Goal: Information Seeking & Learning: Compare options

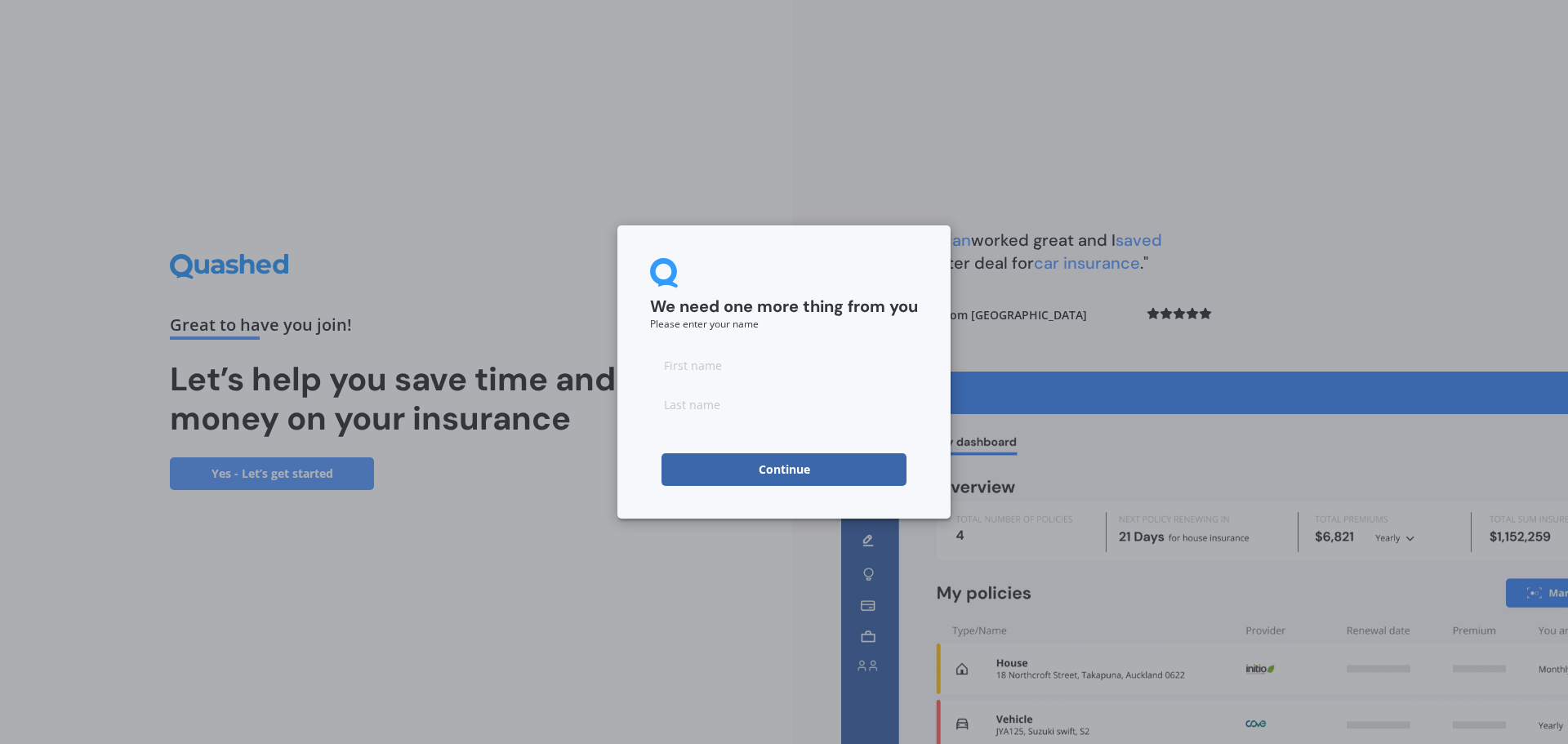
click at [714, 366] on input at bounding box center [784, 365] width 268 height 33
type input "[PERSON_NAME]-May"
click at [749, 402] on input at bounding box center [784, 404] width 268 height 33
type input "Rainbow"
click at [772, 464] on button "Continue" at bounding box center [784, 470] width 245 height 33
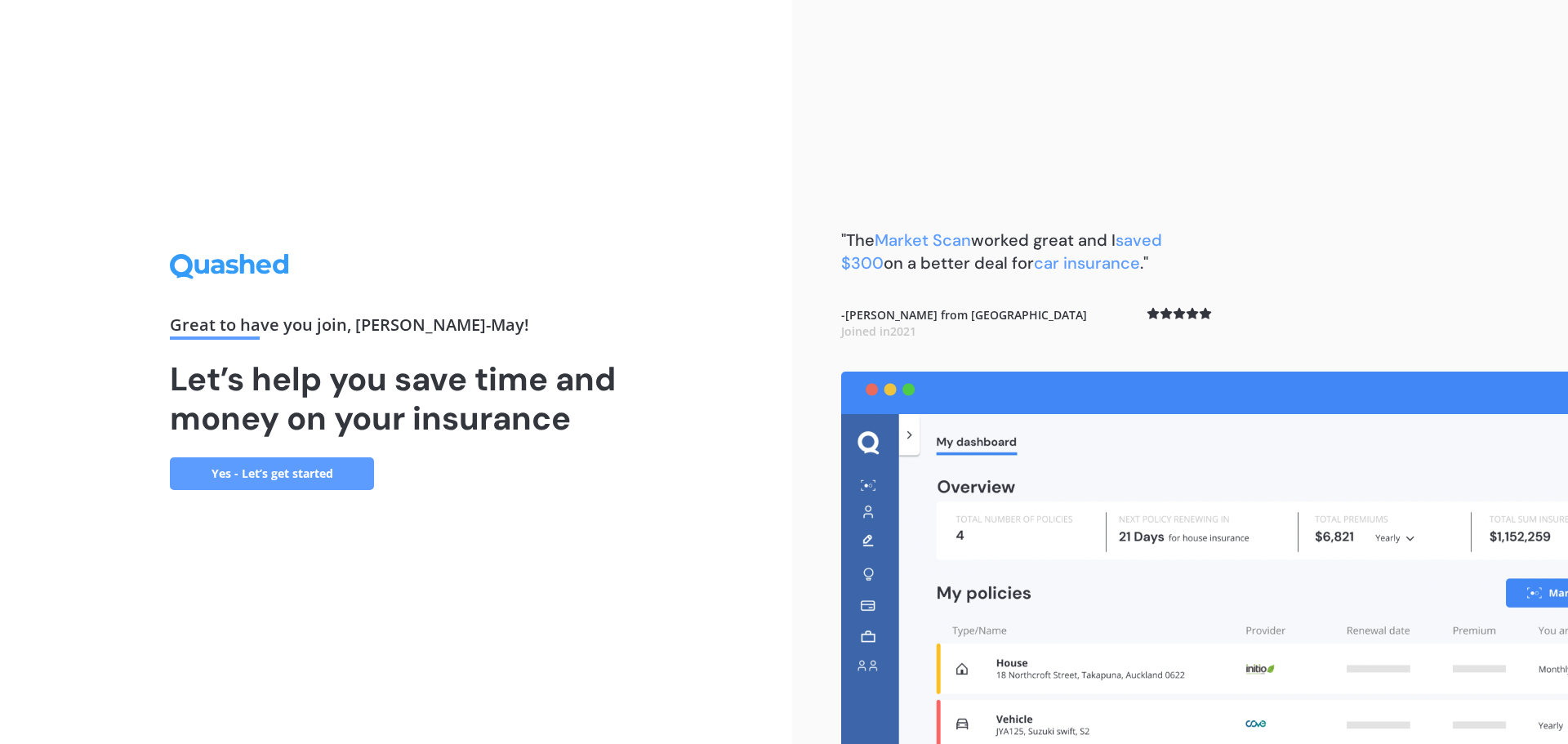
click at [287, 470] on link "Yes - Let’s get started" at bounding box center [272, 473] width 205 height 33
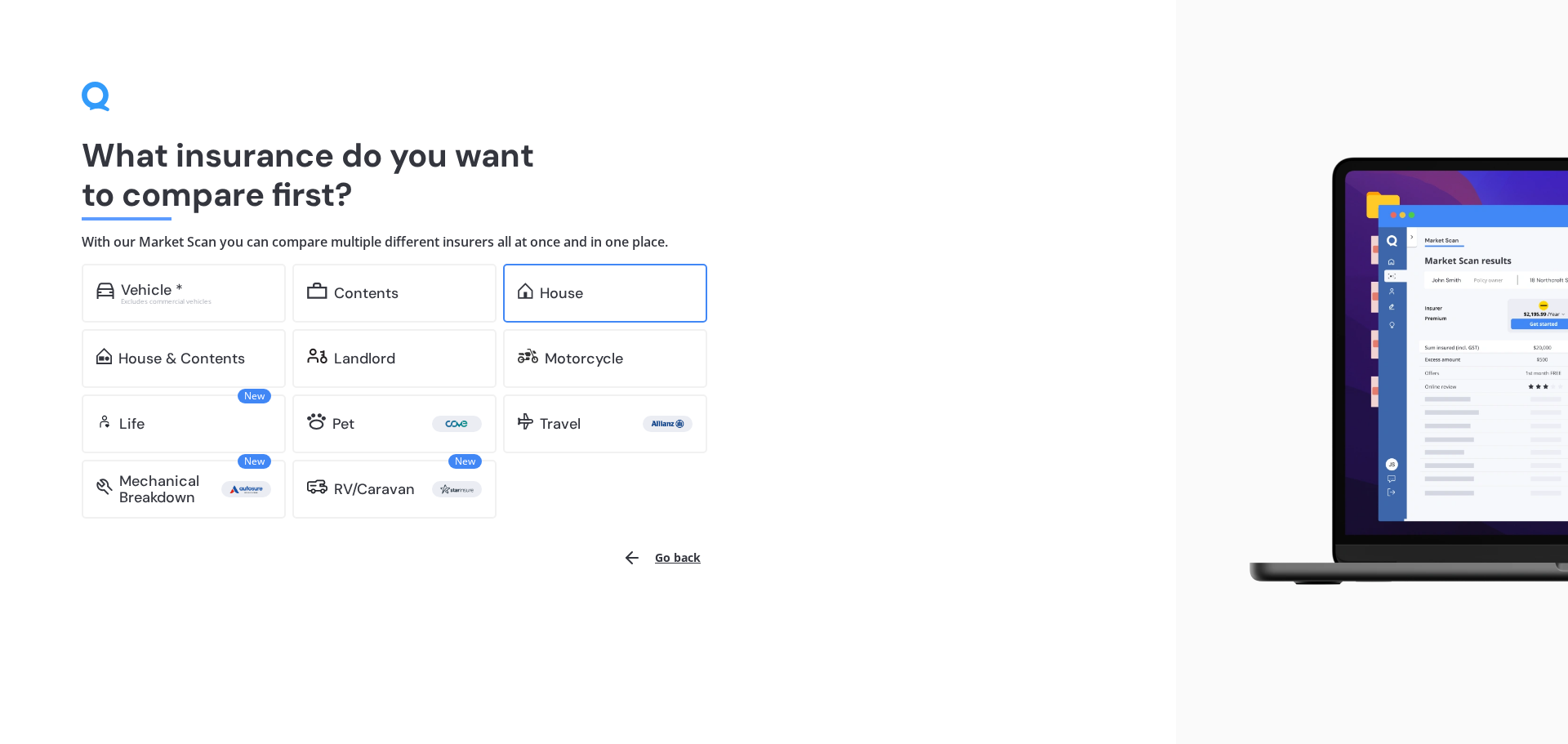
click at [560, 293] on div "House" at bounding box center [562, 293] width 44 height 16
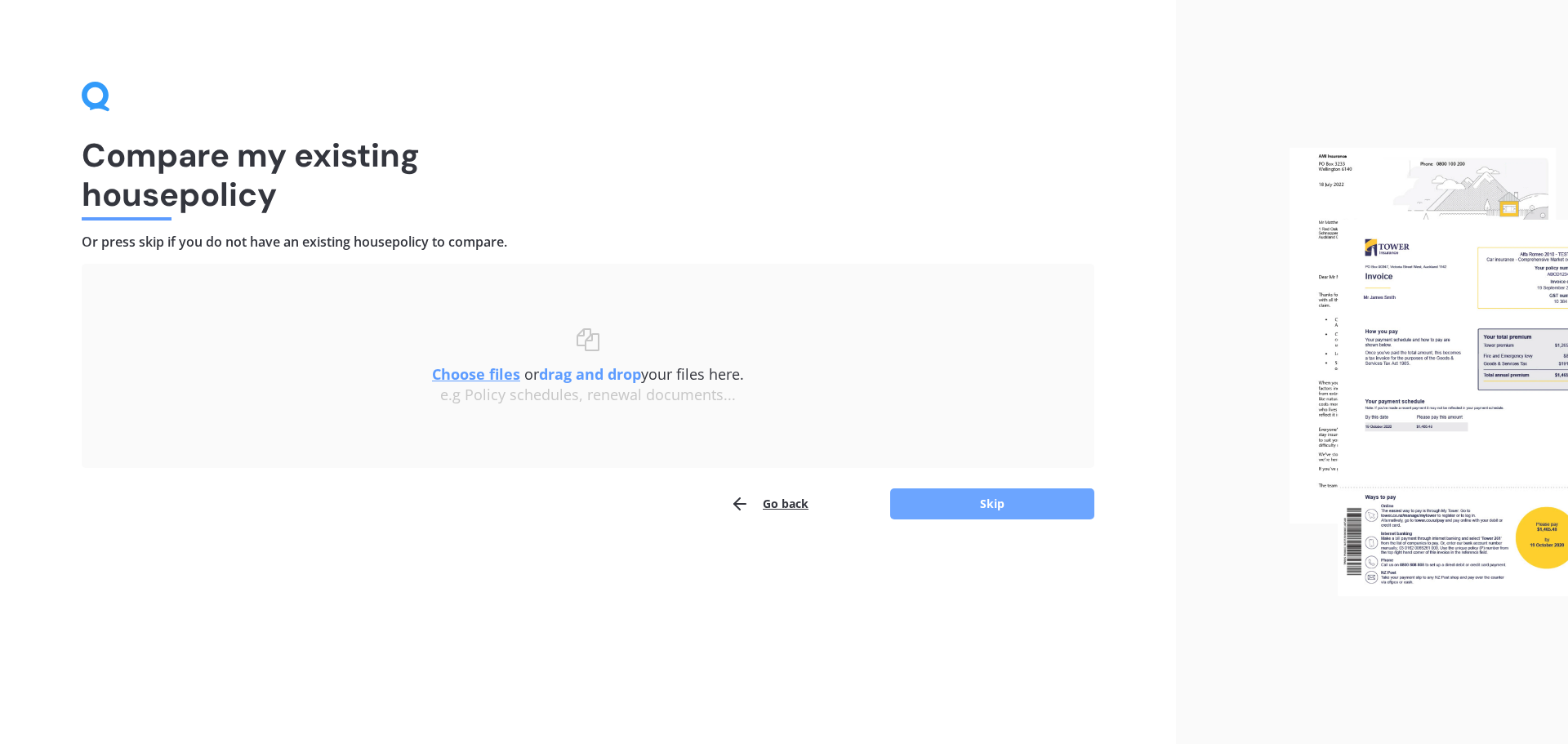
click at [1027, 508] on button "Skip" at bounding box center [992, 503] width 205 height 31
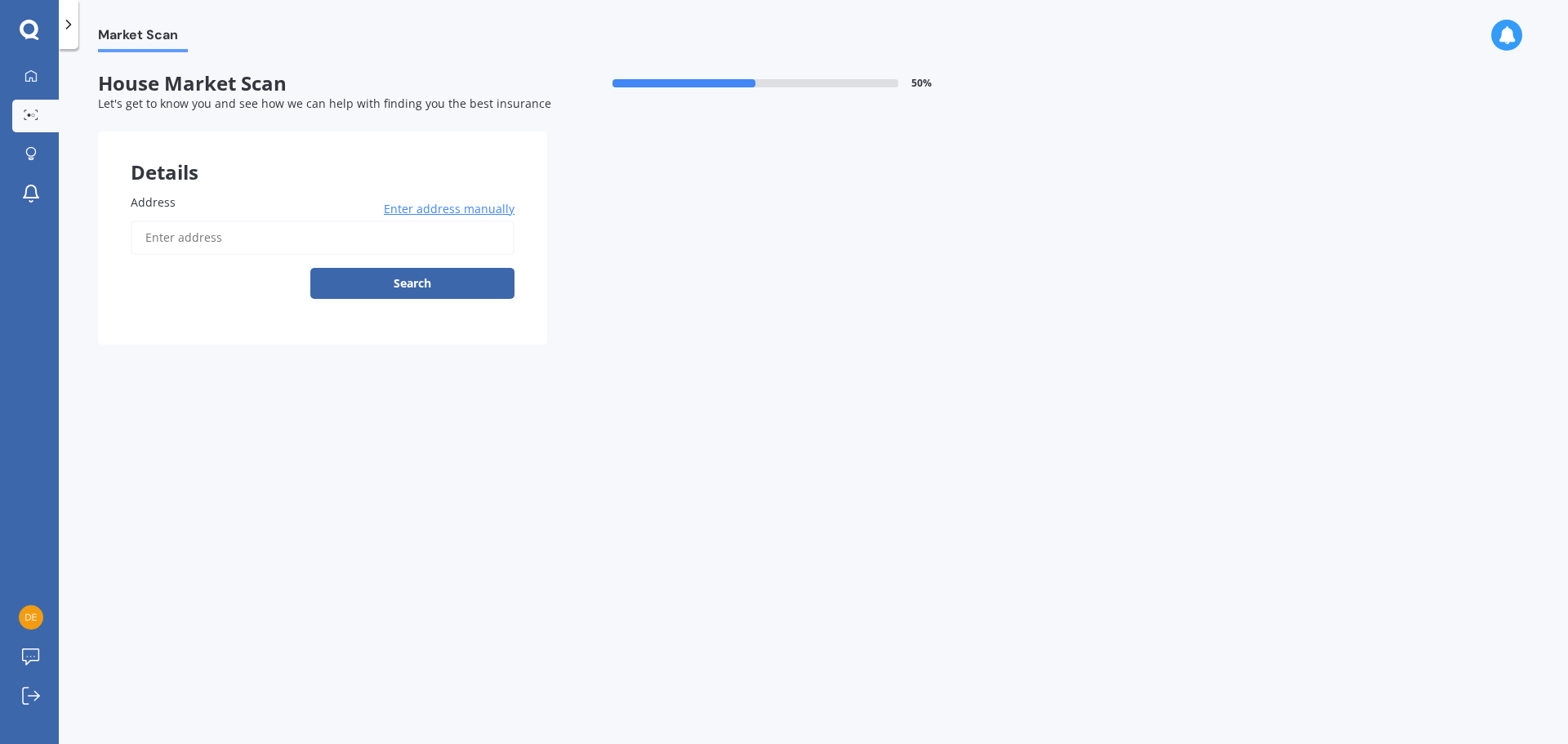
click at [211, 233] on input "Address" at bounding box center [323, 238] width 384 height 35
type input "[STREET_ADDRESS]"
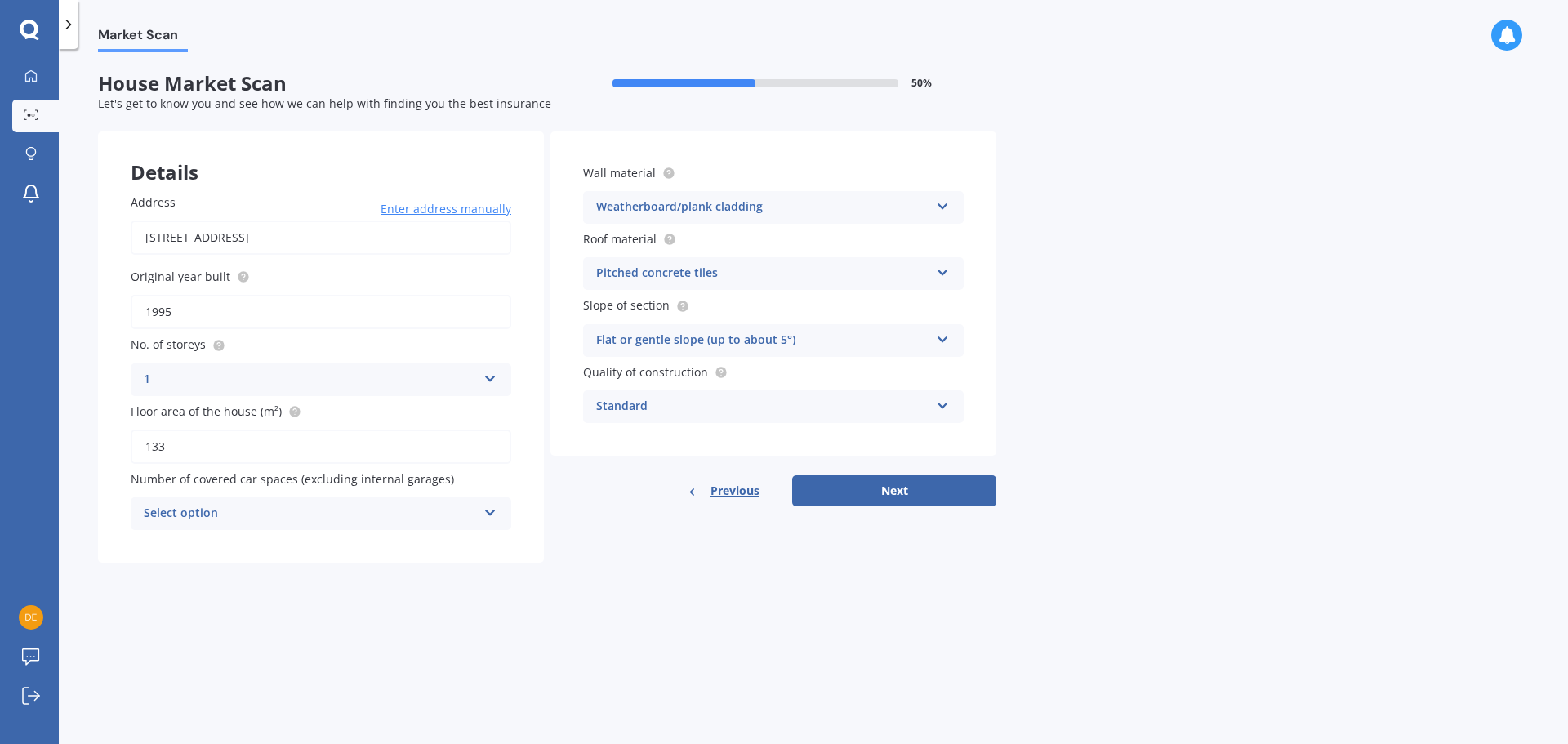
click at [358, 519] on div "Select option" at bounding box center [310, 513] width 334 height 20
click at [358, 519] on div "0" at bounding box center [310, 513] width 334 height 20
click at [359, 511] on div "Select option" at bounding box center [314, 513] width 325 height 18
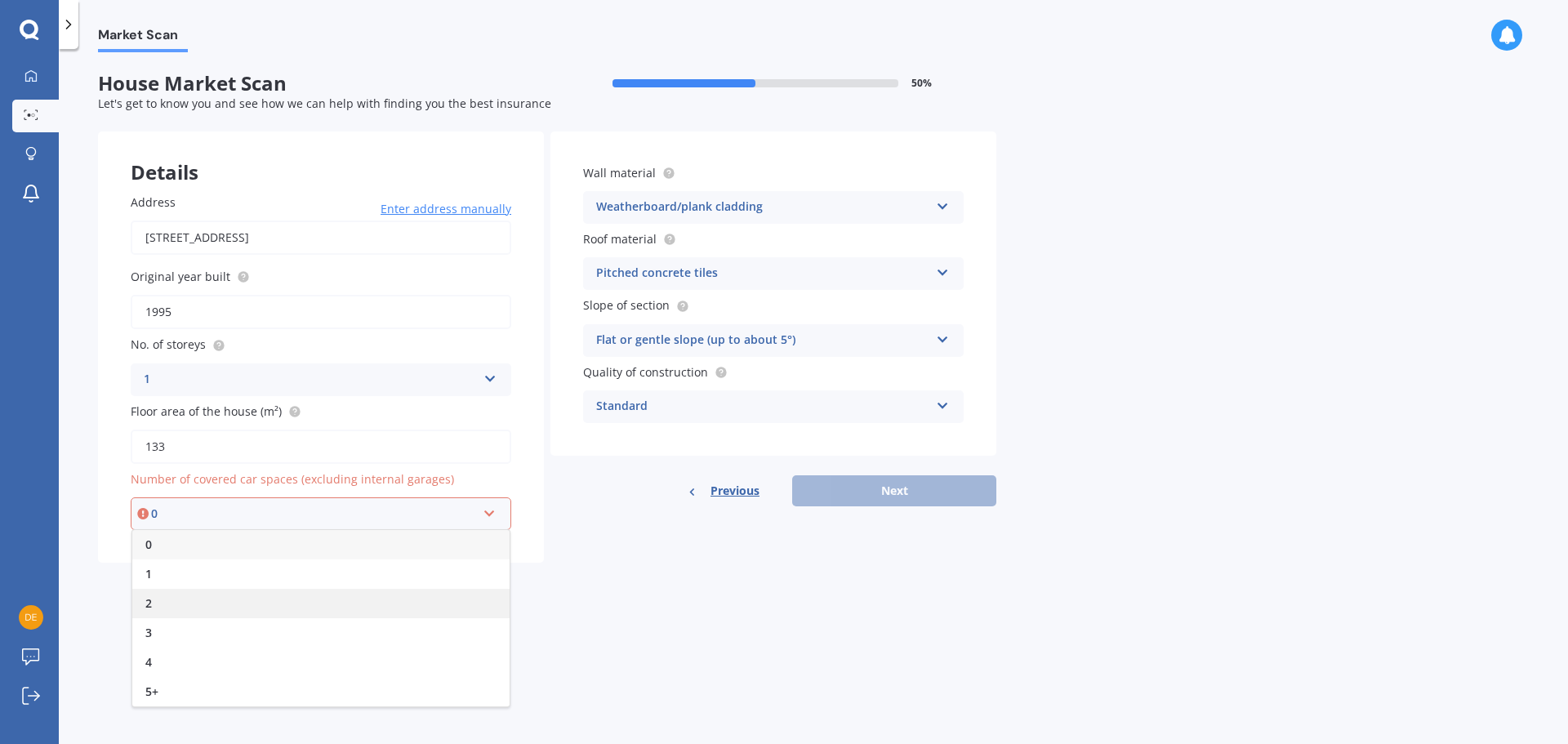
click at [204, 600] on div "2" at bounding box center [321, 603] width 377 height 29
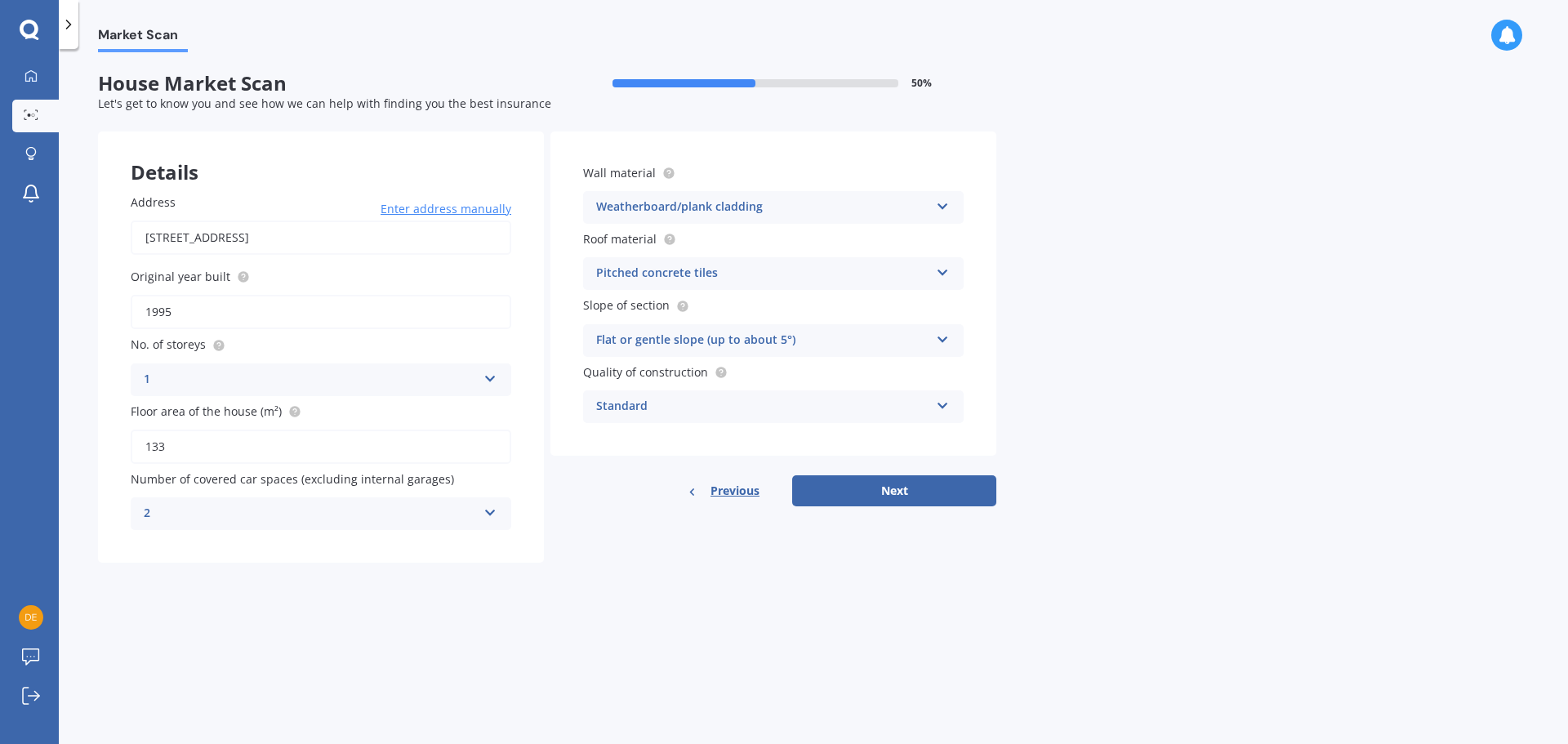
click at [828, 404] on div "Standard" at bounding box center [763, 407] width 334 height 20
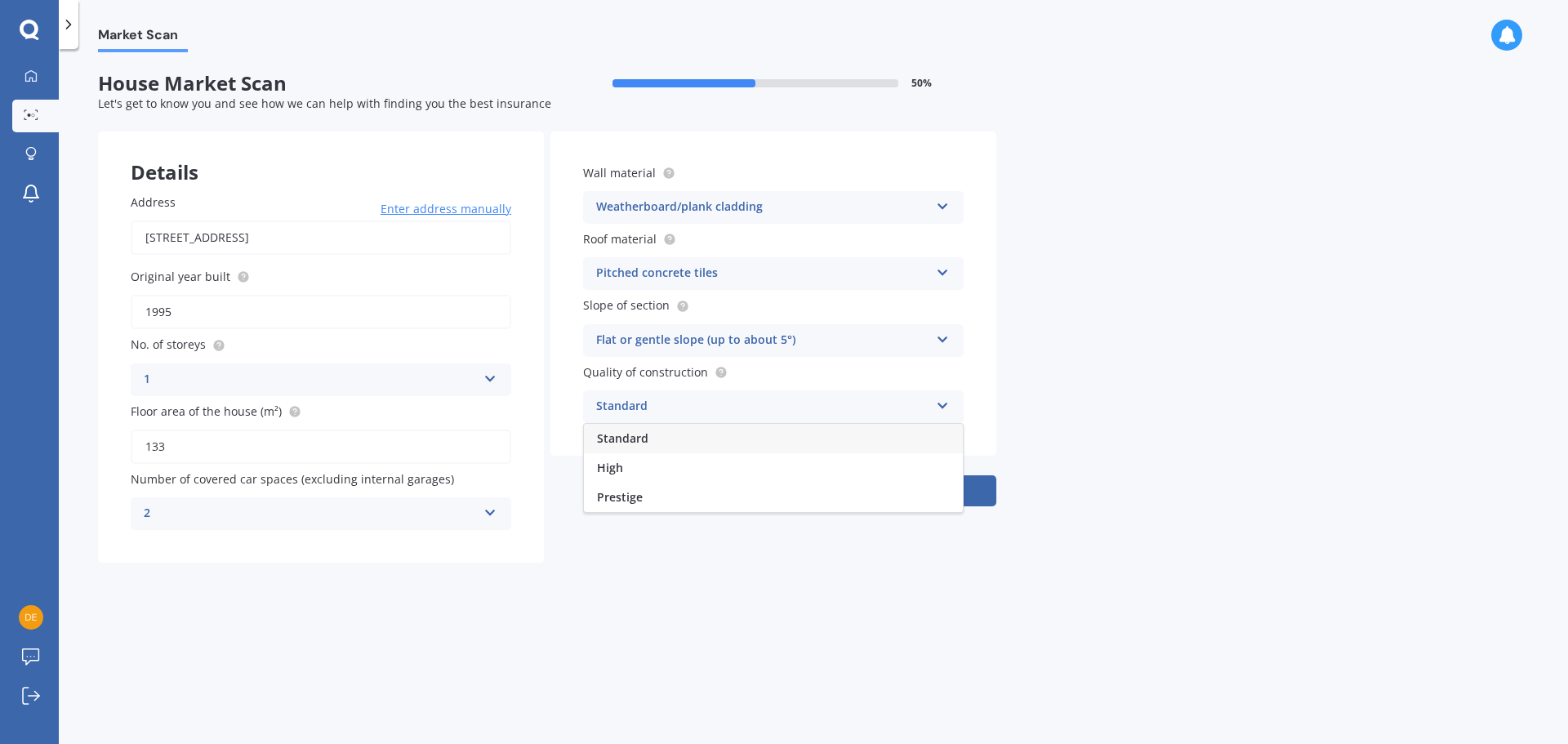
click at [1036, 417] on div "Market Scan House Market Scan 50 % Let's get to know you and see how we can hel…" at bounding box center [814, 400] width 1510 height 695
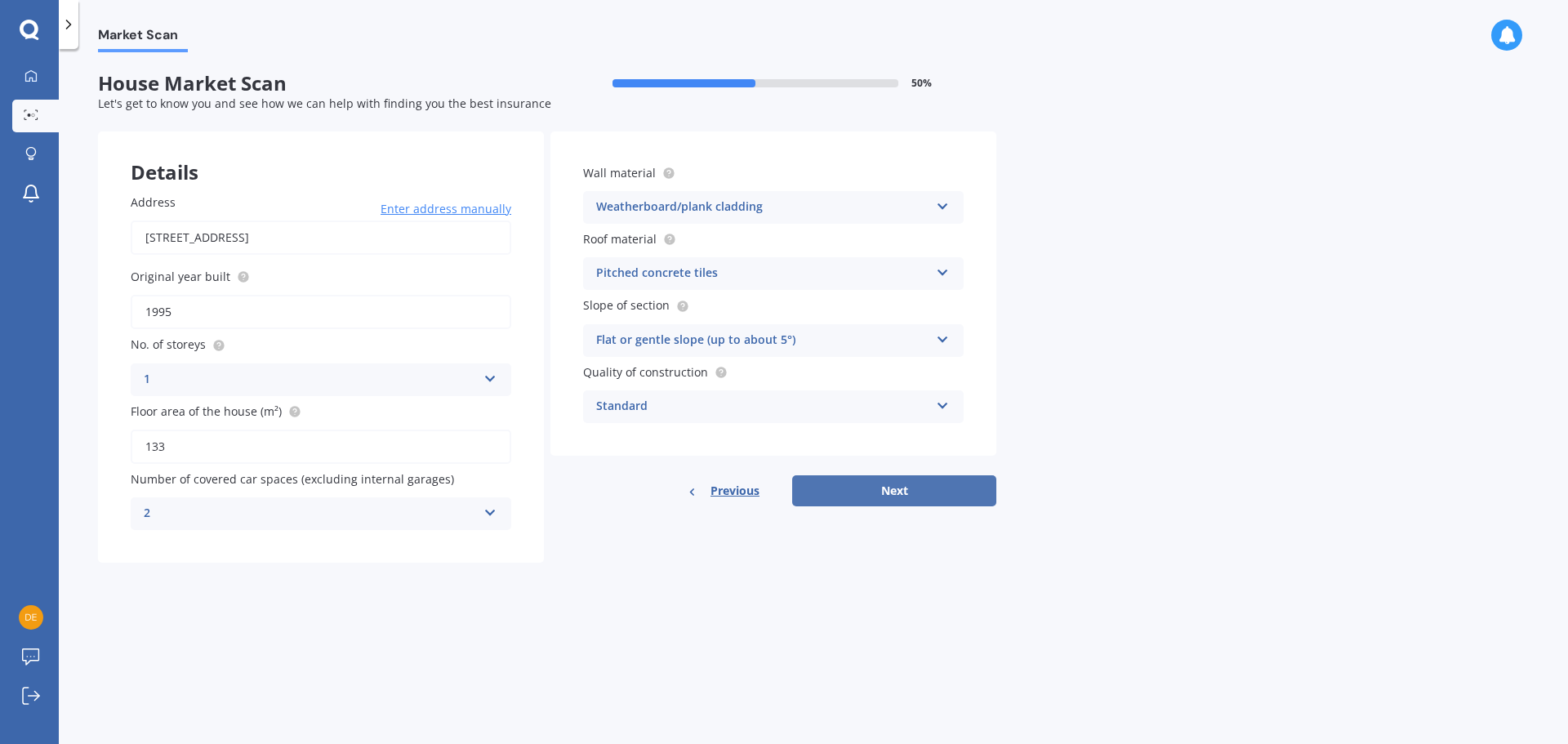
click at [882, 490] on button "Next" at bounding box center [894, 491] width 205 height 31
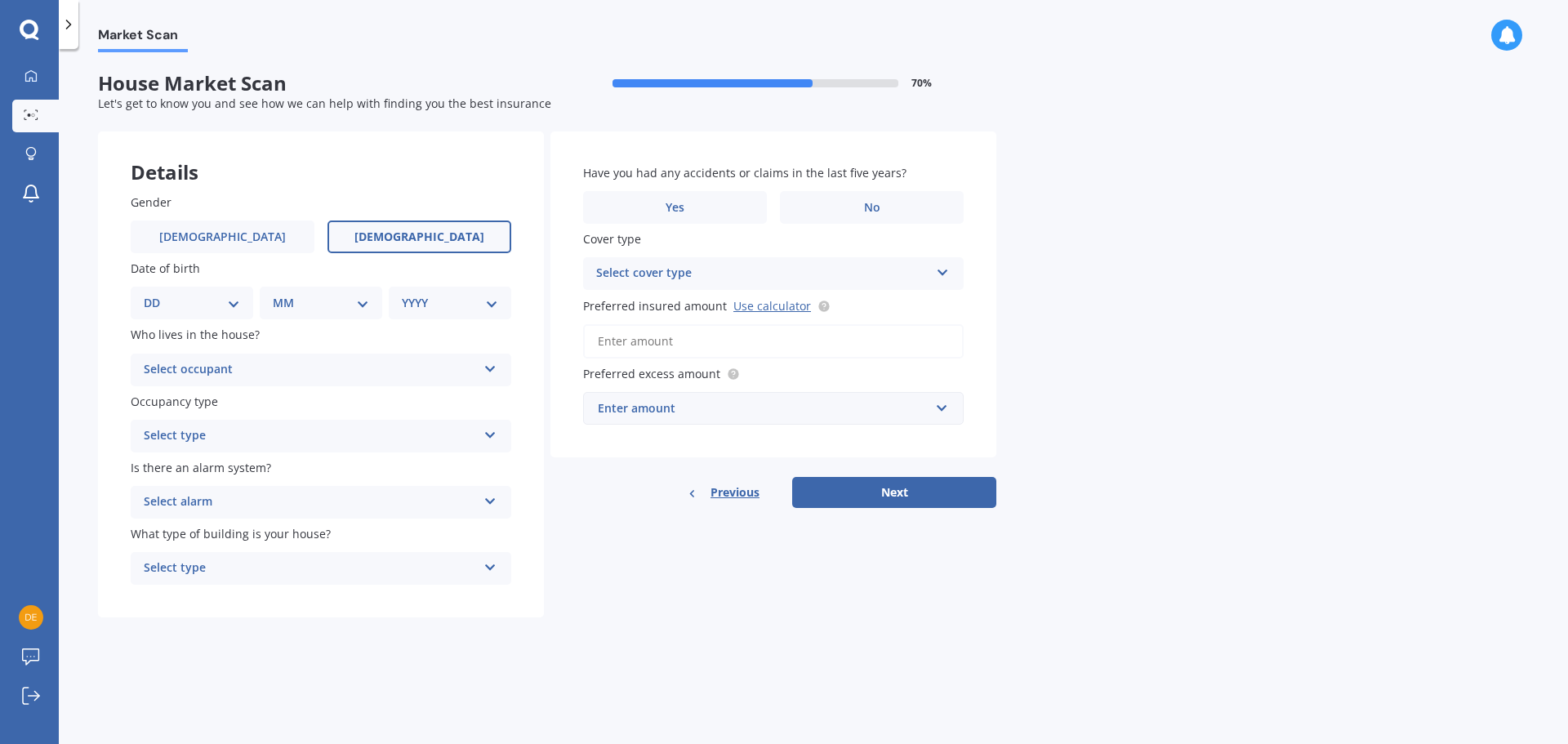
click at [381, 233] on label "[DEMOGRAPHIC_DATA]" at bounding box center [419, 237] width 184 height 33
click at [0, 0] on input "[DEMOGRAPHIC_DATA]" at bounding box center [0, 0] width 0 height 0
click at [205, 302] on select "DD 01 02 03 04 05 06 07 08 09 10 11 12 13 14 15 16 17 18 19 20 21 22 23 24 25 2…" at bounding box center [192, 303] width 96 height 18
select select "22"
click at [157, 293] on select "DD 01 02 03 04 05 06 07 08 09 10 11 12 13 14 15 16 17 18 19 20 21 22 23 24 25 2…" at bounding box center [192, 303] width 96 height 18
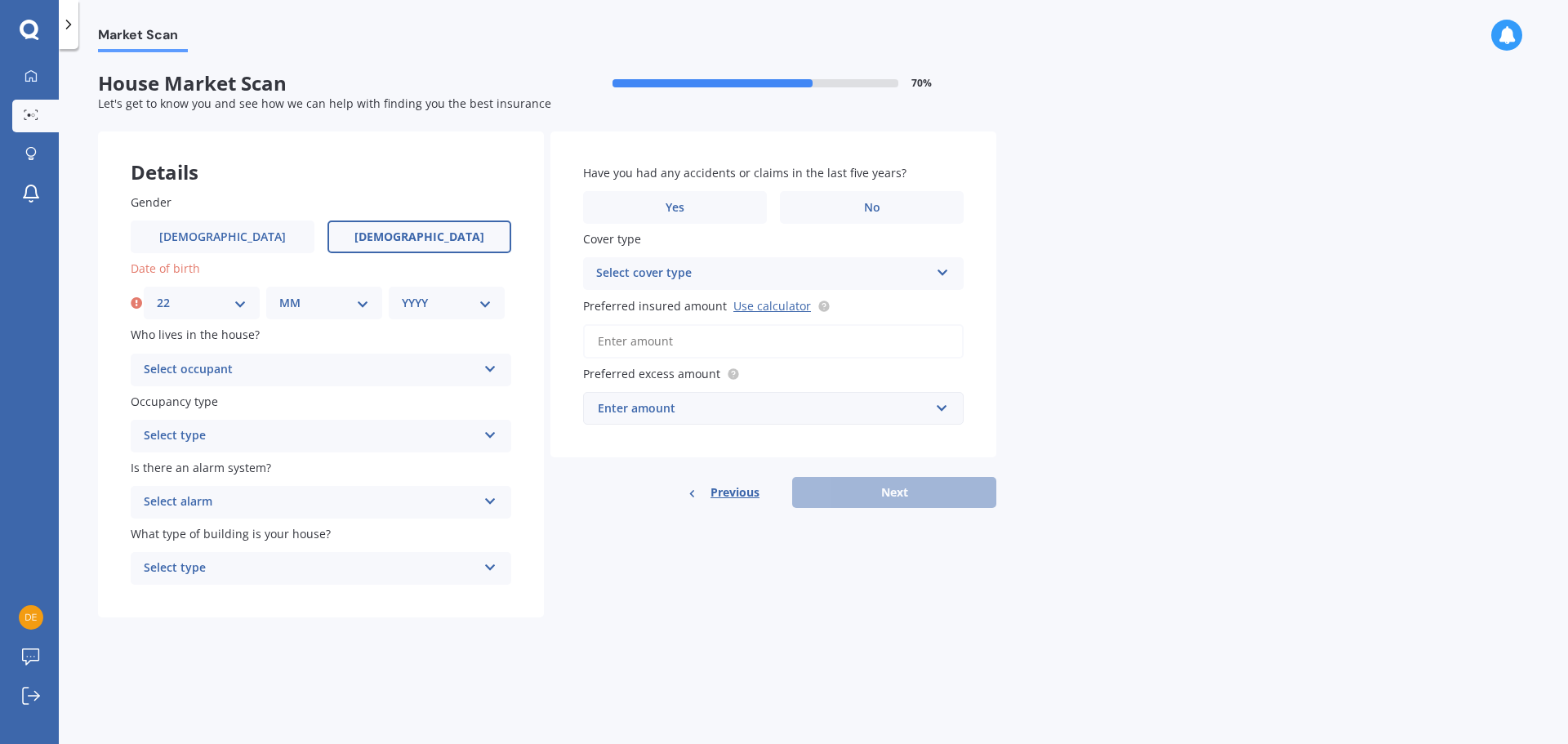
click at [315, 295] on select "MM 01 02 03 04 05 06 07 08 09 10 11 12" at bounding box center [324, 303] width 90 height 18
select select "04"
click at [279, 293] on select "MM 01 02 03 04 05 06 07 08 09 10 11 12" at bounding box center [324, 303] width 90 height 18
click at [430, 295] on select "YYYY 2009 2008 2007 2006 2005 2004 2003 2002 2001 2000 1999 1998 1997 1996 1995…" at bounding box center [446, 303] width 90 height 18
click at [452, 311] on select "YYYY 2009 2008 2007 2006 2005 2004 2003 2002 2001 2000 1999 1998 1997 1996 1995…" at bounding box center [450, 303] width 96 height 18
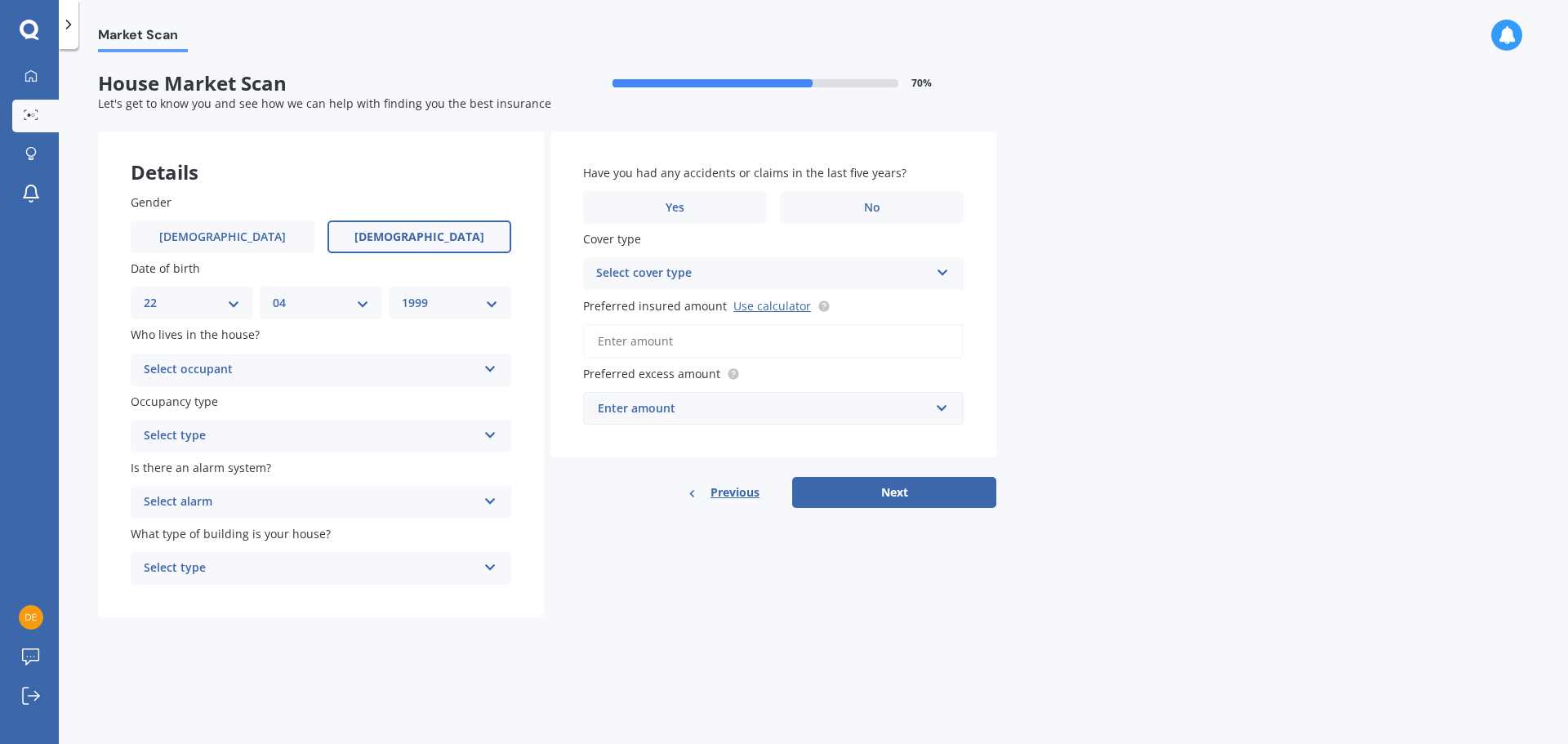
select select "1995"
click at [402, 293] on select "YYYY 2009 2008 2007 2006 2005 2004 2003 2002 2001 2000 1999 1998 1997 1996 1995…" at bounding box center [450, 303] width 96 height 18
drag, startPoint x: 567, startPoint y: 524, endPoint x: 474, endPoint y: 449, distance: 119.5
click at [560, 511] on div "Details Gender [DEMOGRAPHIC_DATA] [DEMOGRAPHIC_DATA] Date of birth DD 01 02 03 …" at bounding box center [547, 375] width 898 height 487
click at [375, 369] on div "Select occupant" at bounding box center [310, 370] width 334 height 20
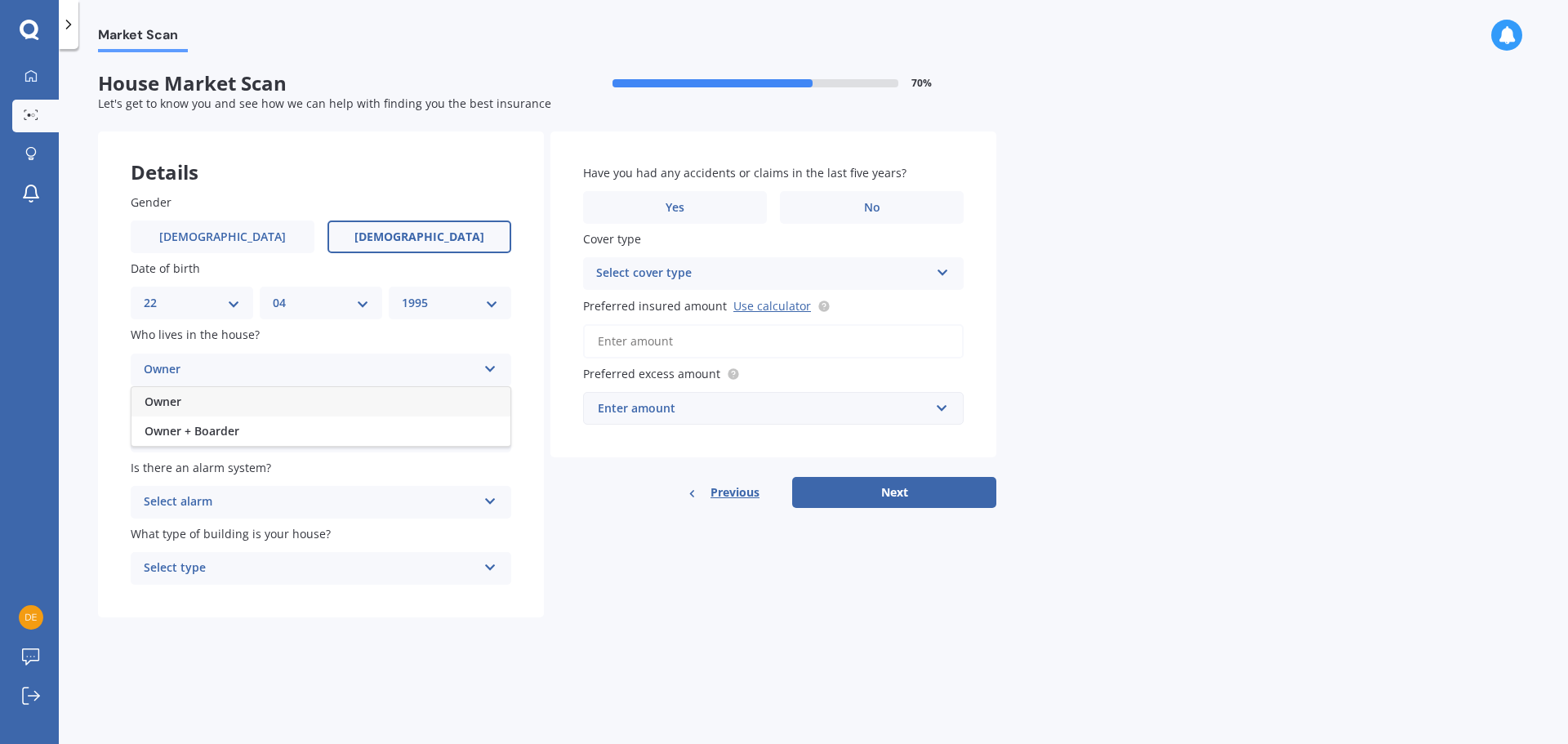
click at [288, 402] on div "Owner" at bounding box center [321, 402] width 379 height 29
click at [263, 439] on div "Select type" at bounding box center [310, 436] width 334 height 20
click at [251, 469] on div "Permanent" at bounding box center [321, 468] width 379 height 29
click at [244, 494] on div "Select alarm" at bounding box center [310, 502] width 334 height 20
click at [230, 535] on div "Yes, monitored" at bounding box center [321, 533] width 379 height 29
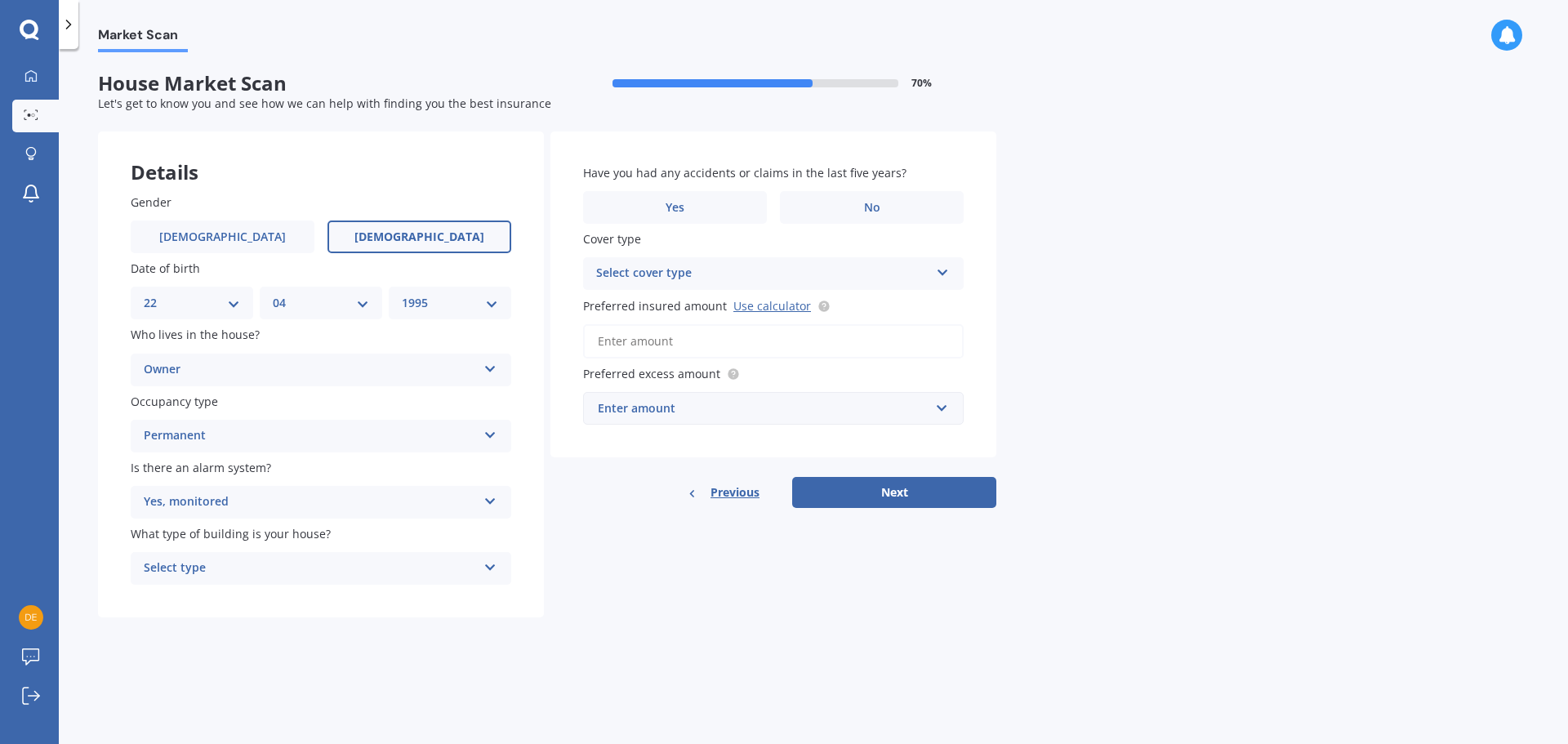
click at [229, 559] on div "Select type" at bounding box center [310, 569] width 334 height 20
click at [220, 595] on div "Freestanding" at bounding box center [321, 600] width 379 height 29
click at [619, 591] on div "Details Gender [DEMOGRAPHIC_DATA] [DEMOGRAPHIC_DATA] Date of birth DD 01 02 03 …" at bounding box center [547, 375] width 898 height 487
click at [852, 202] on label "No" at bounding box center [872, 207] width 184 height 33
click at [0, 0] on input "No" at bounding box center [0, 0] width 0 height 0
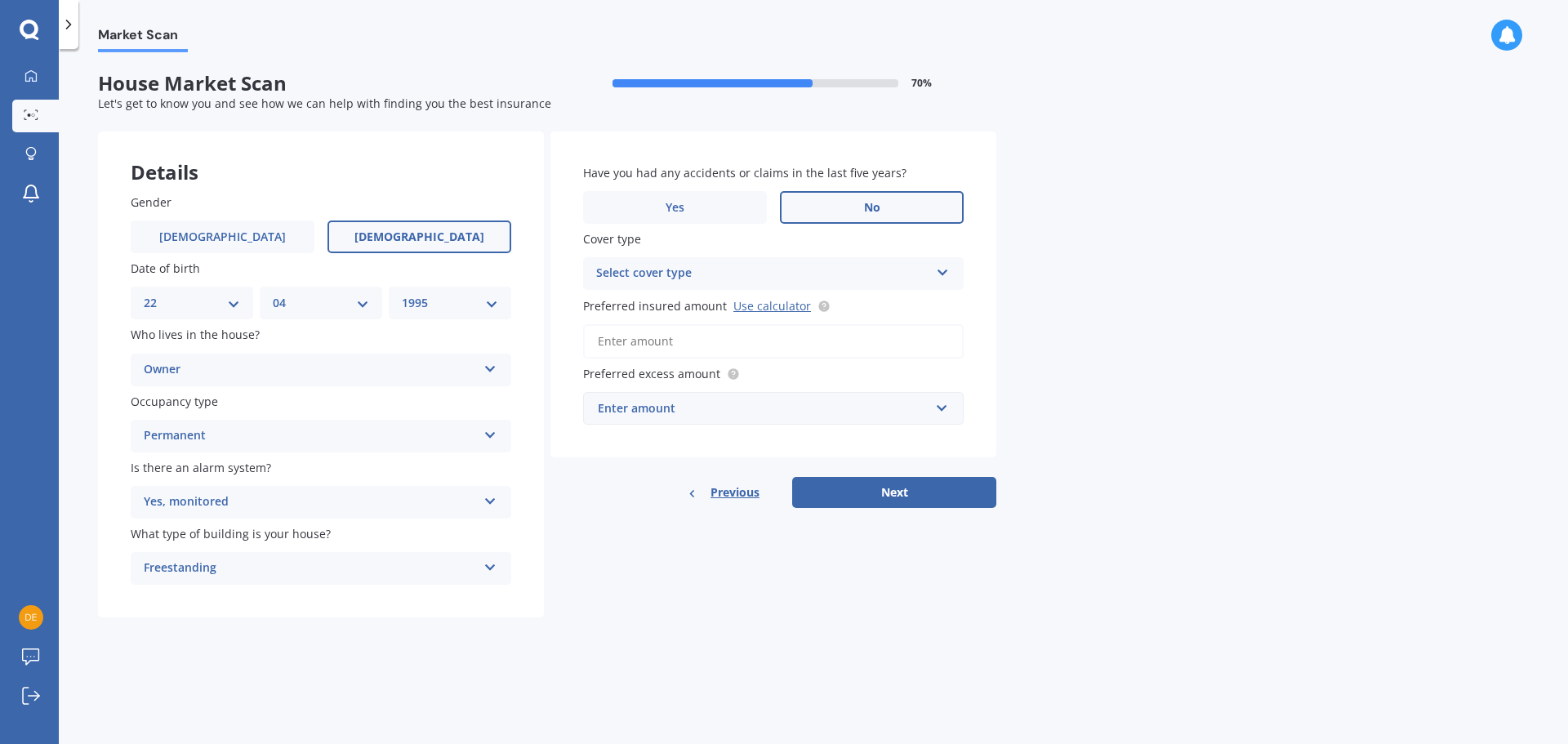
click at [654, 273] on div "Select cover type" at bounding box center [763, 273] width 334 height 20
click at [654, 273] on div "High" at bounding box center [763, 273] width 334 height 20
click at [654, 273] on div "Select cover type" at bounding box center [766, 273] width 325 height 18
click at [660, 306] on div "High" at bounding box center [773, 304] width 377 height 29
click at [733, 342] on input "Preferred insured amount Use calculator" at bounding box center [774, 342] width 381 height 35
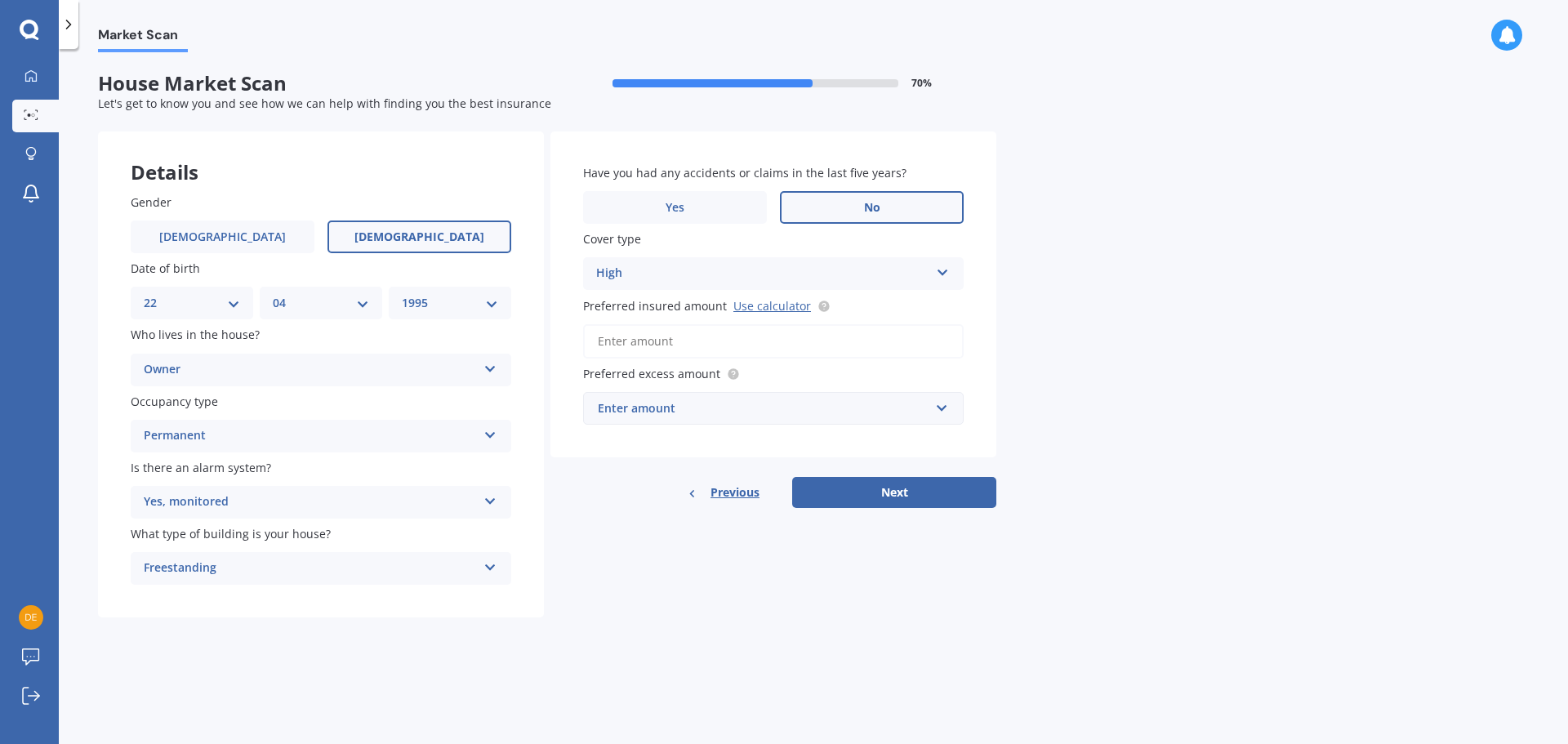
click at [1126, 349] on div "Market Scan House Market Scan 70 % Let's get to know you and see how we can hel…" at bounding box center [814, 400] width 1510 height 695
click at [745, 388] on div "Preferred excess amount Enter amount $300 $400 $500 $750 $1,000 $2,000 $2,500" at bounding box center [774, 395] width 381 height 60
click at [733, 407] on div "Enter amount" at bounding box center [764, 408] width 332 height 18
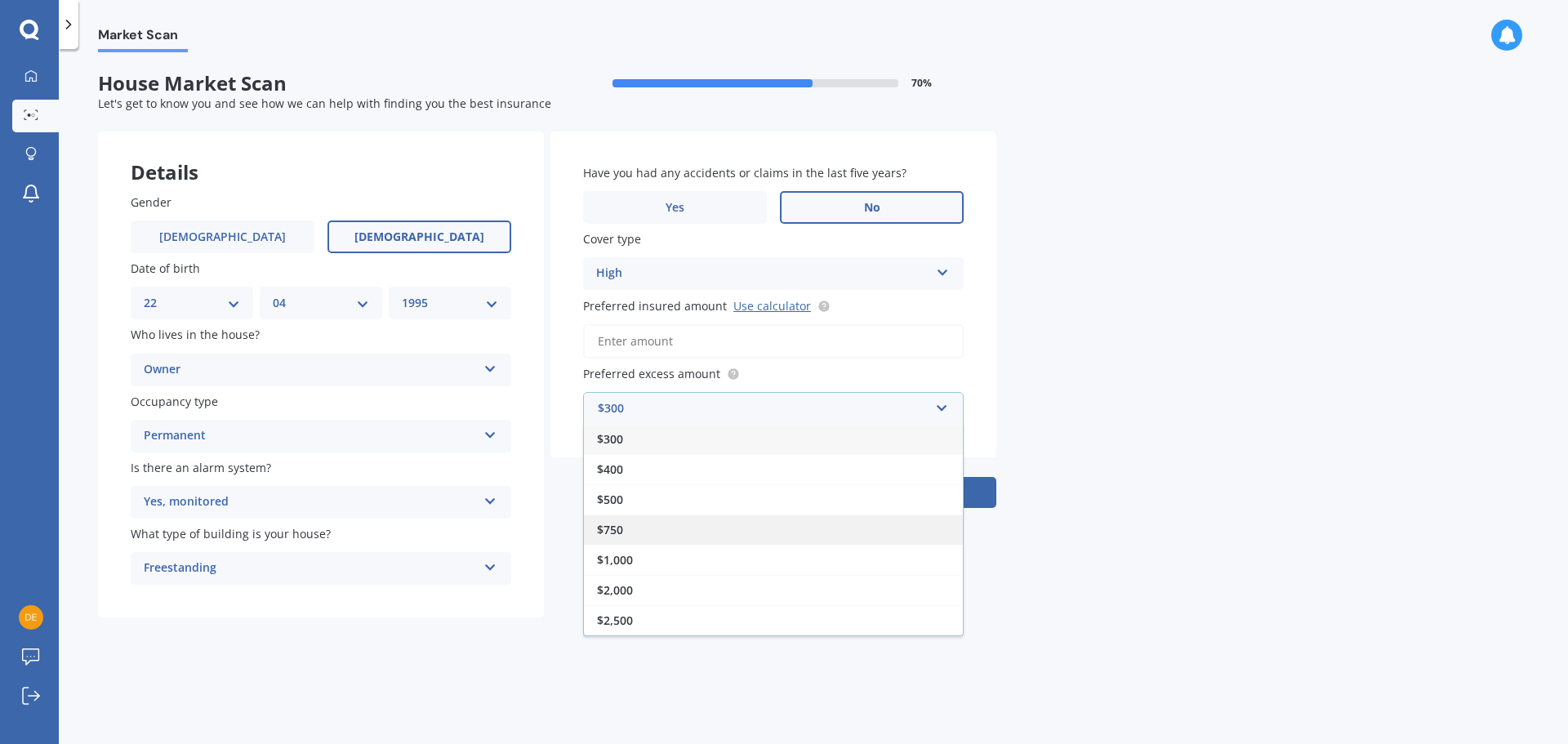
click at [655, 535] on div "$750" at bounding box center [773, 529] width 379 height 30
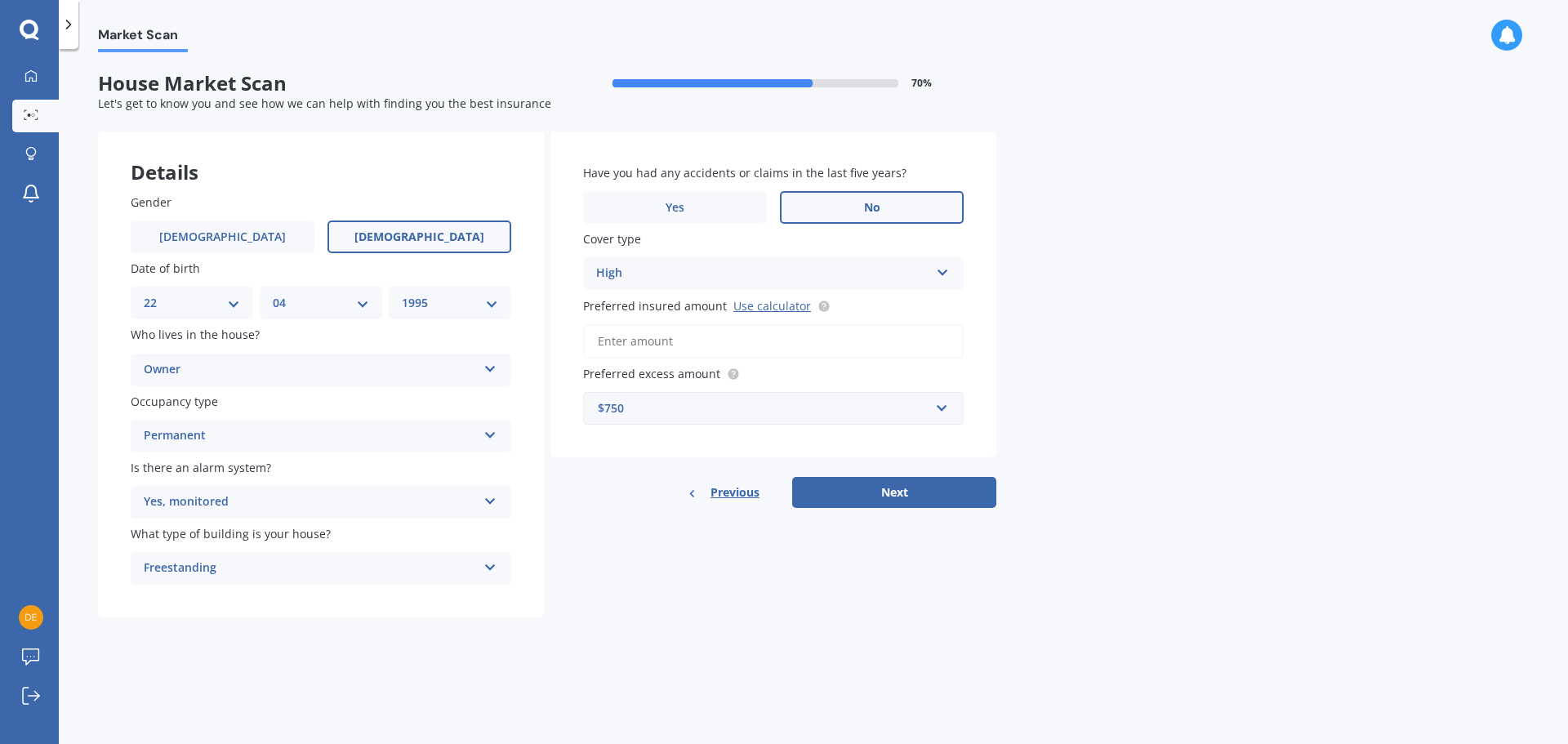
click at [702, 345] on input "Preferred insured amount Use calculator" at bounding box center [774, 342] width 381 height 35
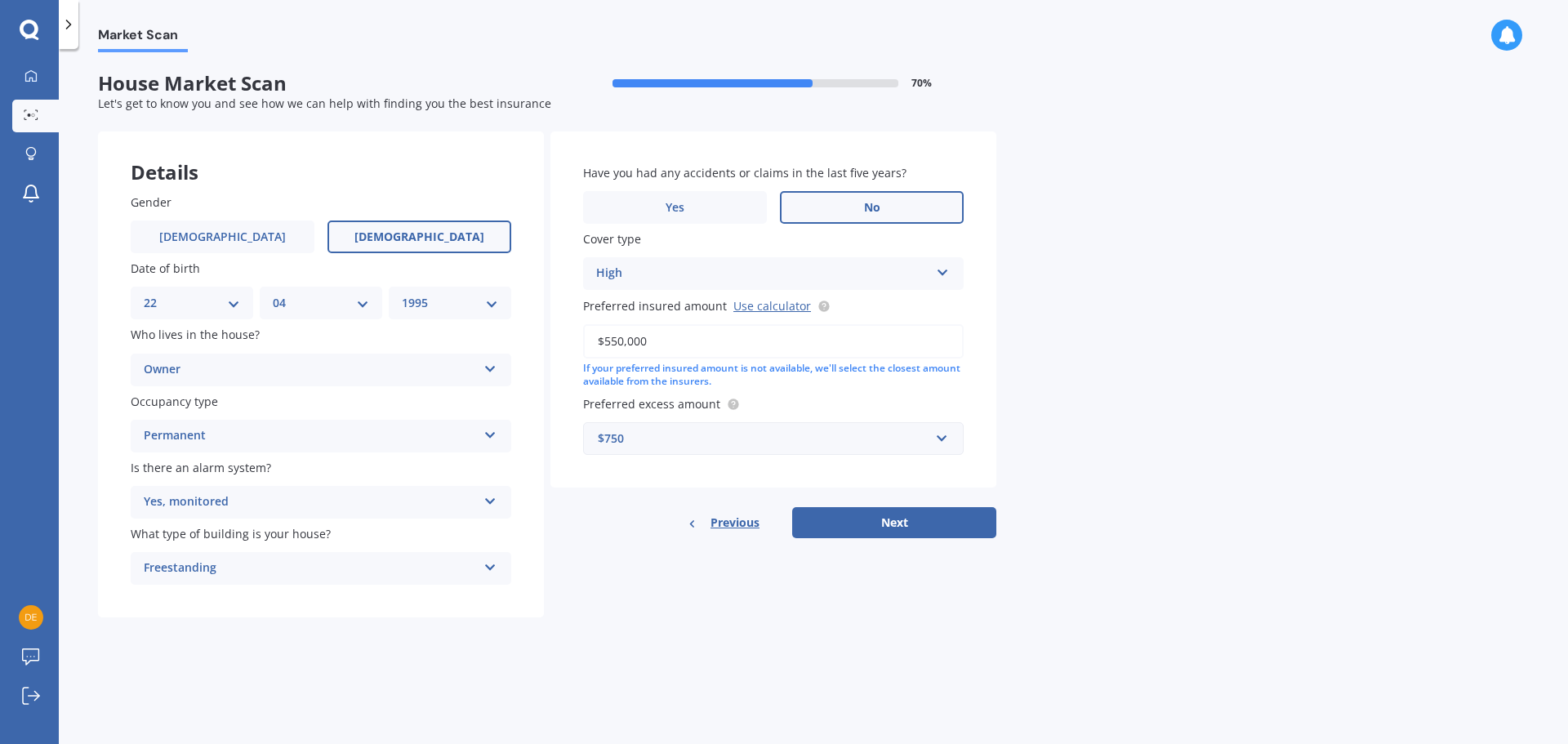
click at [1084, 435] on div "Market Scan House Market Scan 70 % Let's get to know you and see how we can hel…" at bounding box center [814, 400] width 1510 height 695
drag, startPoint x: 617, startPoint y: 342, endPoint x: 602, endPoint y: 340, distance: 15.1
click at [602, 340] on input "$550,000" at bounding box center [774, 342] width 381 height 35
type input "$600,000"
click at [1113, 388] on div "Market Scan House Market Scan 70 % Let's get to know you and see how we can hel…" at bounding box center [814, 400] width 1510 height 695
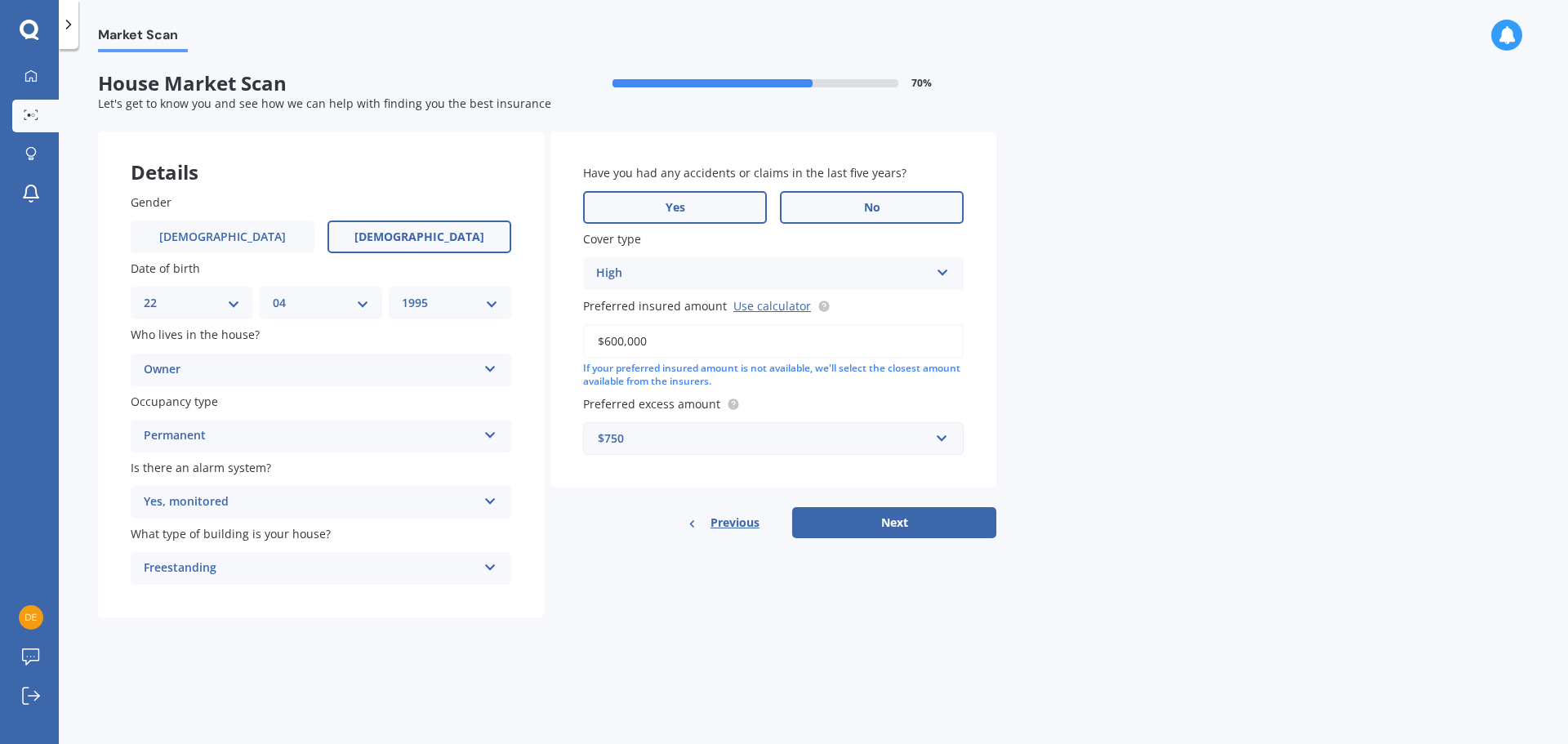
click at [684, 206] on span "Yes" at bounding box center [675, 207] width 20 height 14
click at [0, 0] on input "Yes" at bounding box center [0, 0] width 0 height 0
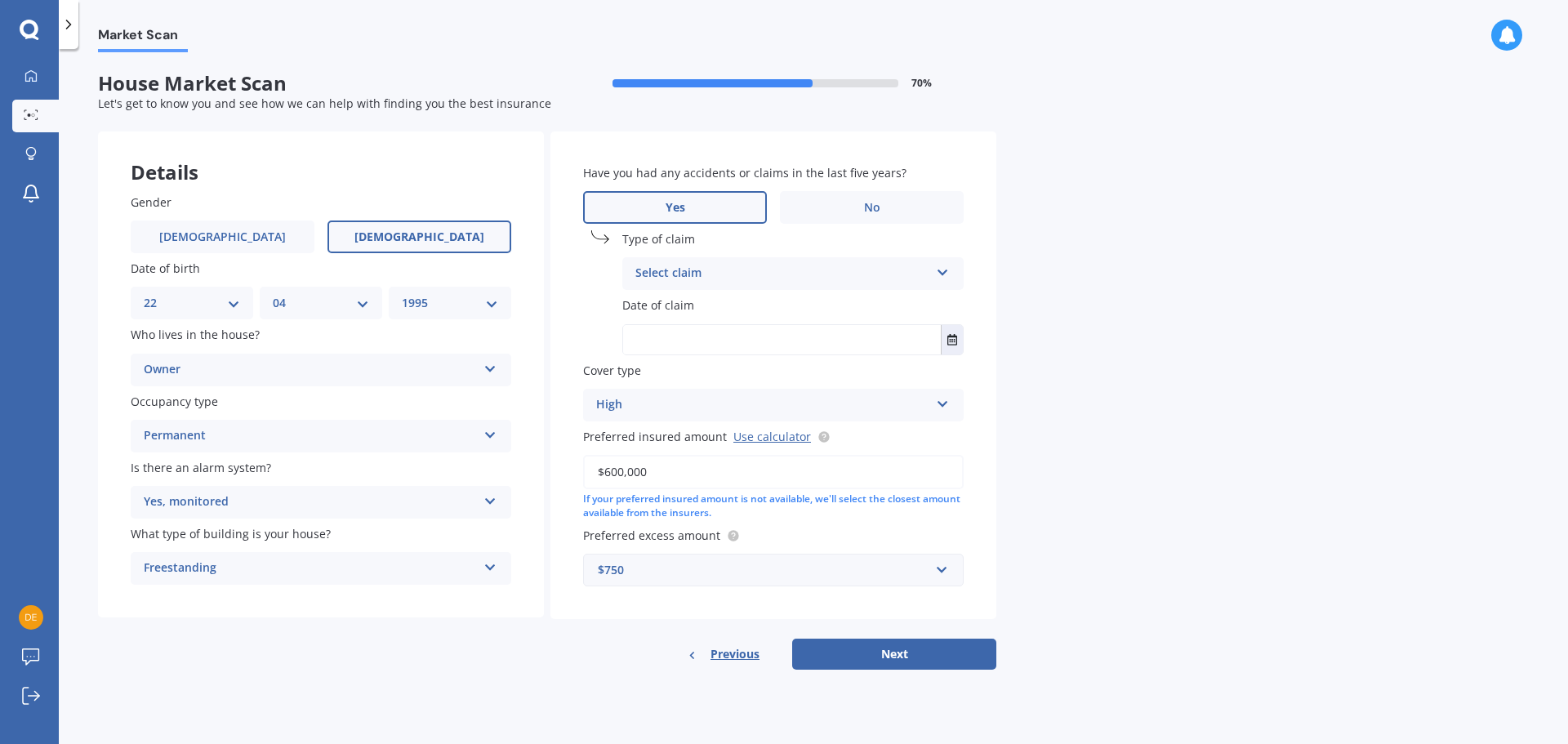
click at [702, 278] on div "Select claim" at bounding box center [782, 273] width 294 height 20
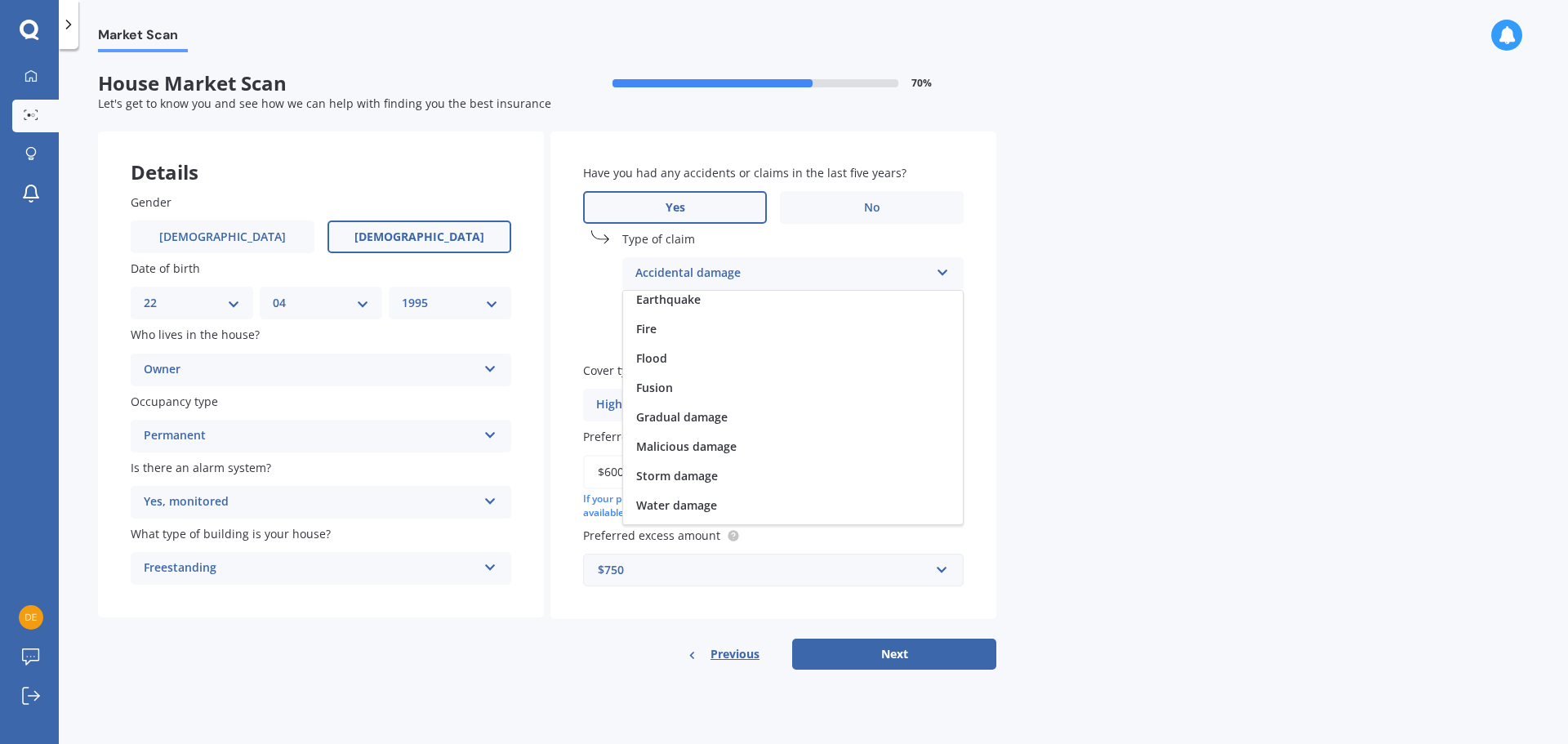
scroll to position [119, 0]
click at [780, 478] on div "Water damage" at bounding box center [794, 480] width 340 height 29
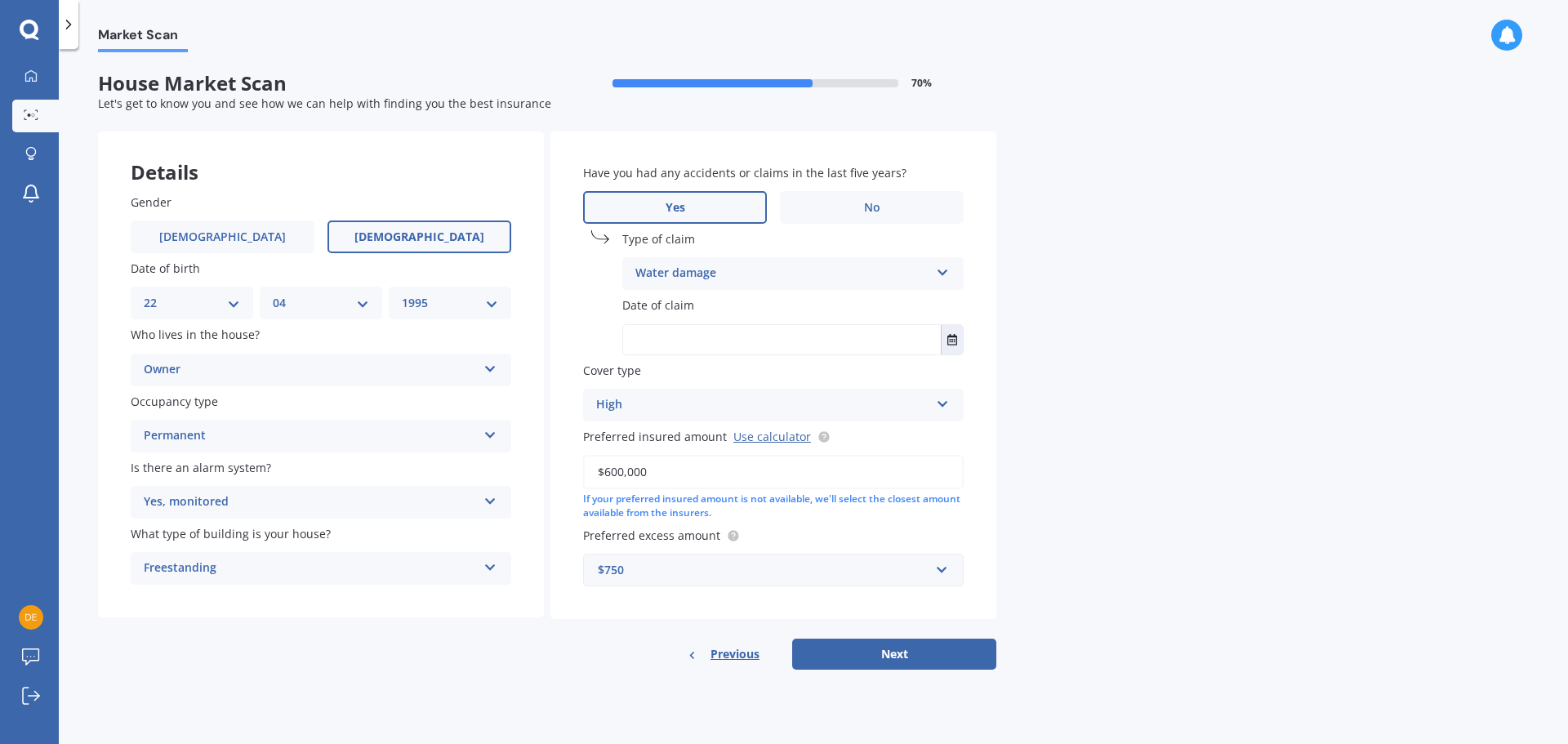
click at [756, 342] on input "text" at bounding box center [783, 340] width 318 height 29
click at [820, 213] on label "No" at bounding box center [872, 207] width 184 height 33
click at [0, 0] on input "No" at bounding box center [0, 0] width 0 height 0
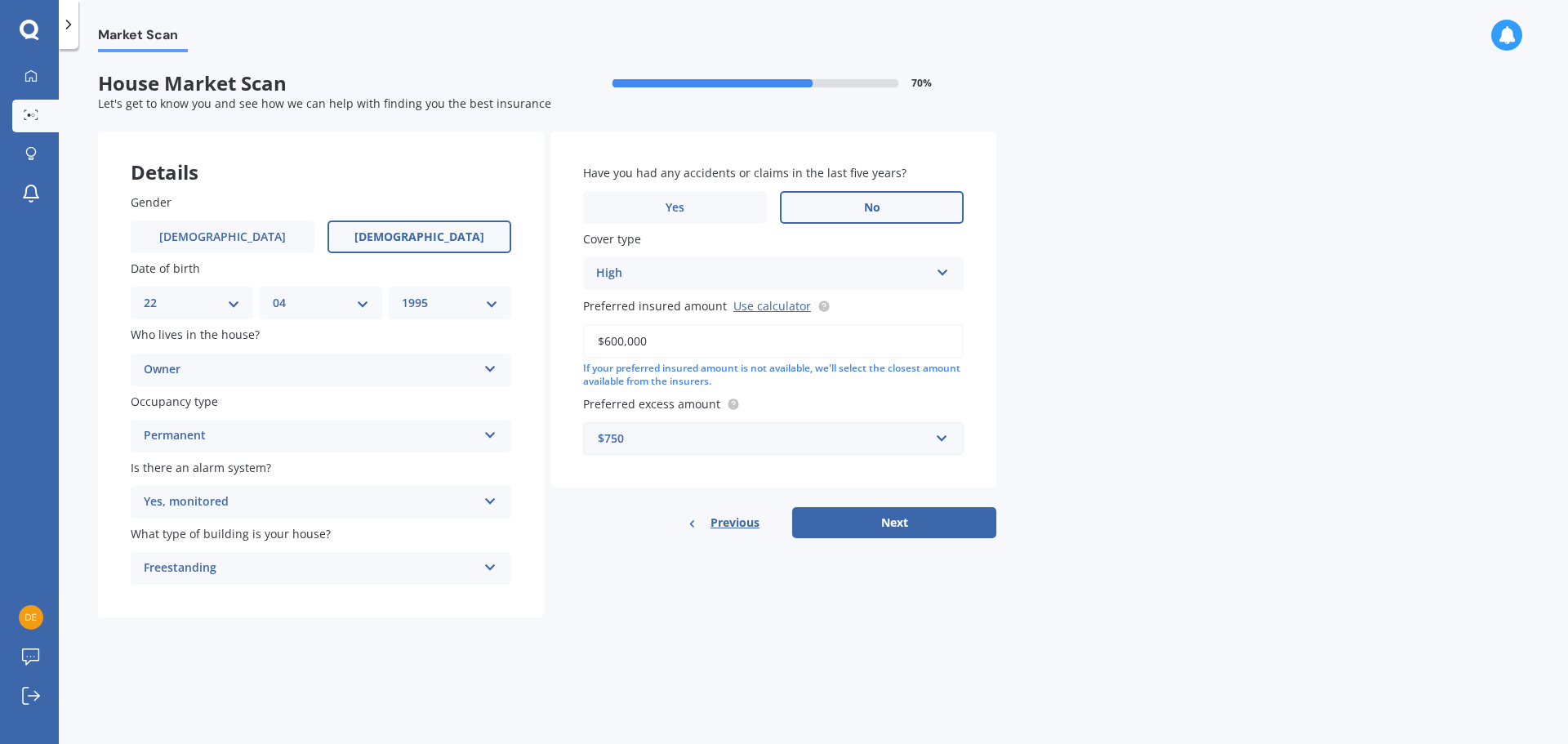
click at [1094, 413] on div "Market Scan House Market Scan 70 % Let's get to know you and see how we can hel…" at bounding box center [814, 400] width 1510 height 695
click at [865, 529] on button "Next" at bounding box center [894, 522] width 205 height 31
select select "22"
select select "04"
select select "1995"
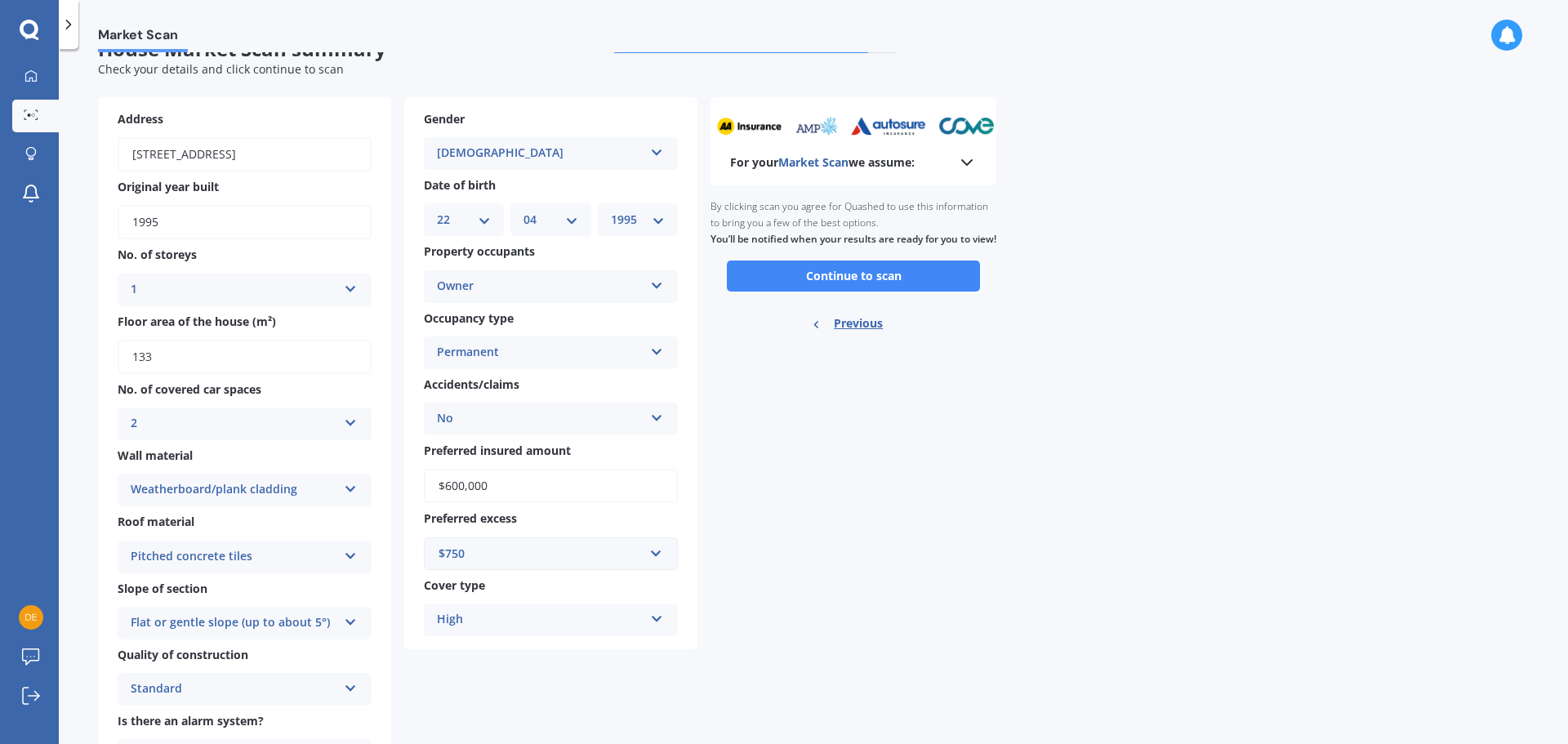
scroll to position [82, 0]
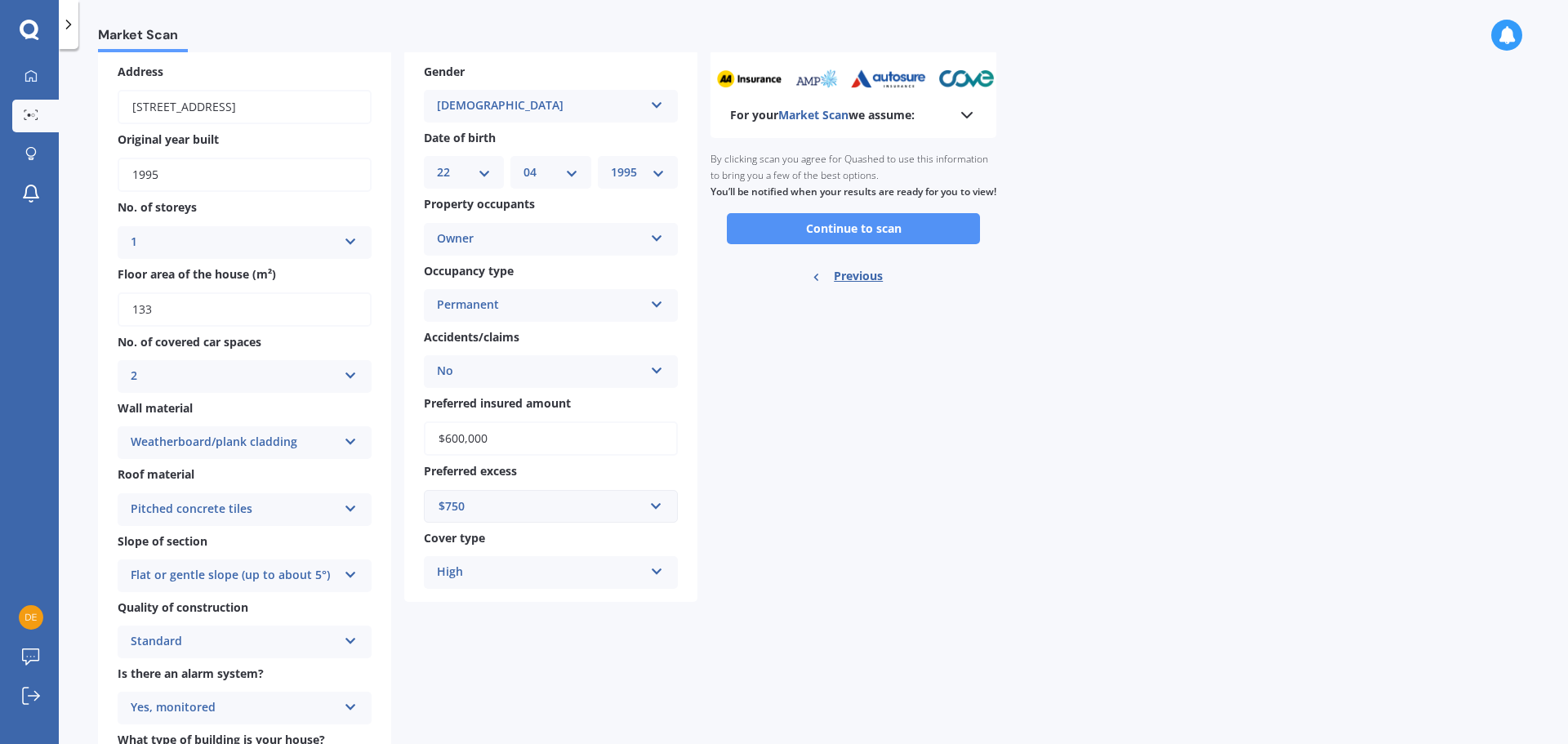
click at [851, 244] on button "Continue to scan" at bounding box center [854, 229] width 254 height 31
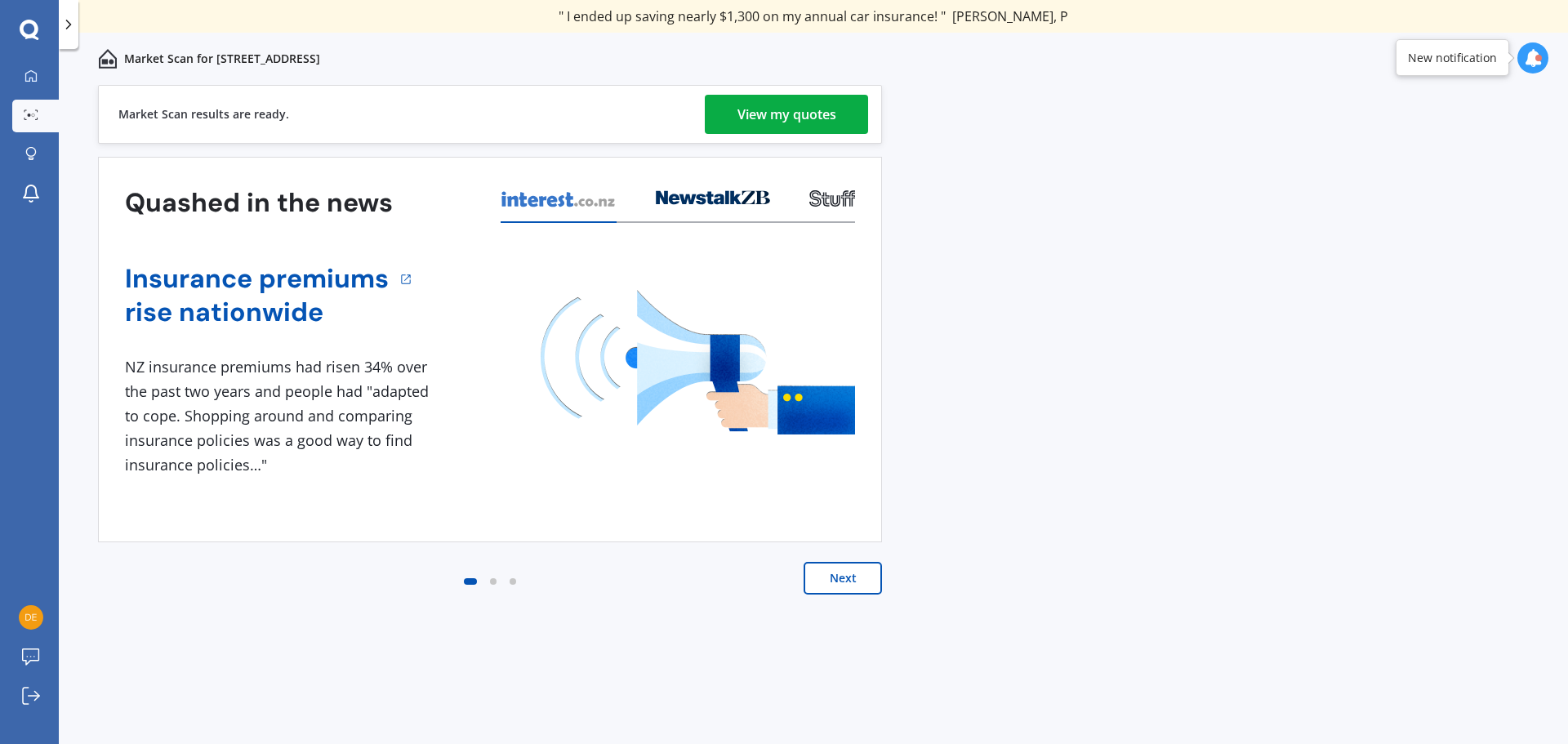
click at [754, 114] on div "View my quotes" at bounding box center [786, 114] width 99 height 39
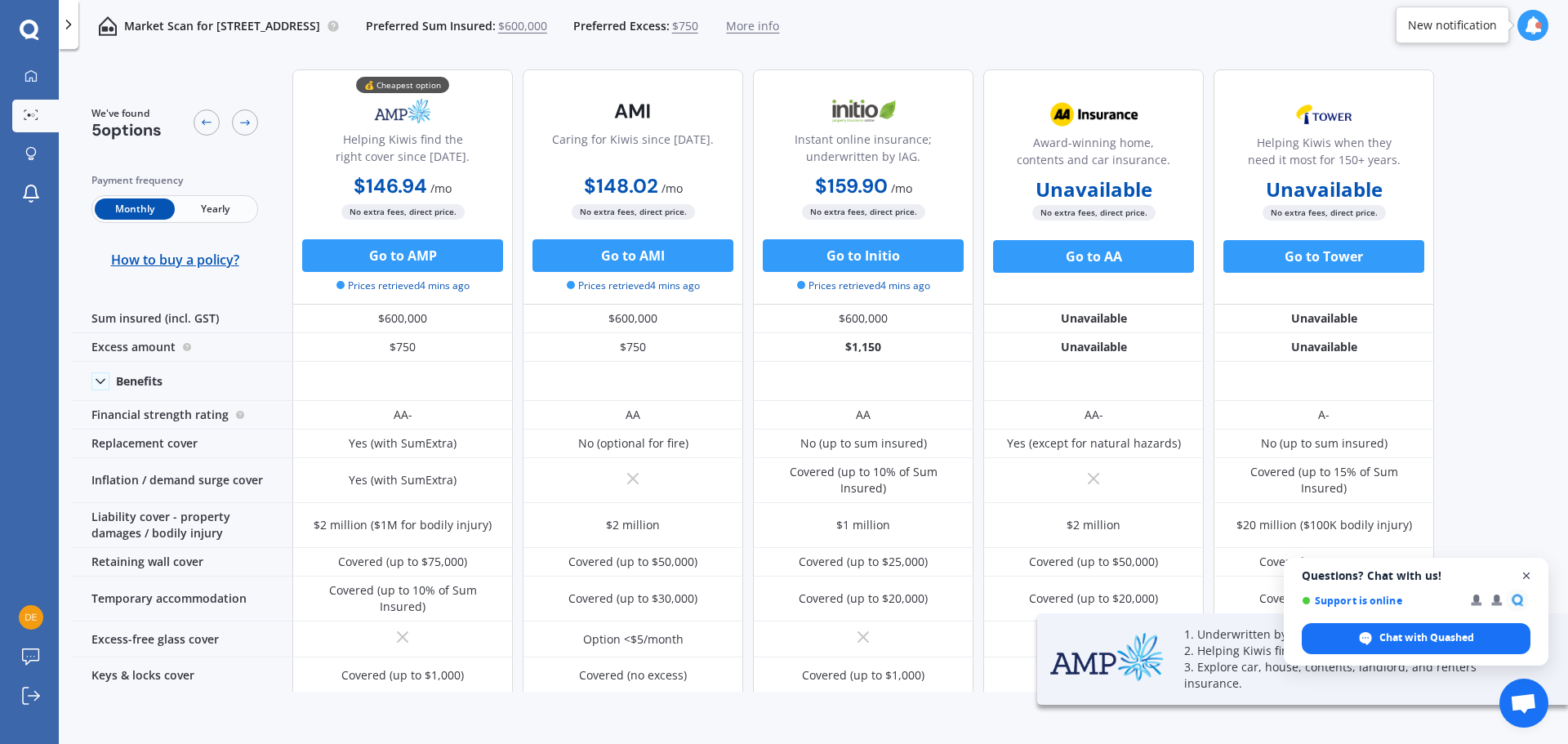
click at [1524, 576] on span "Close chat" at bounding box center [1527, 576] width 20 height 20
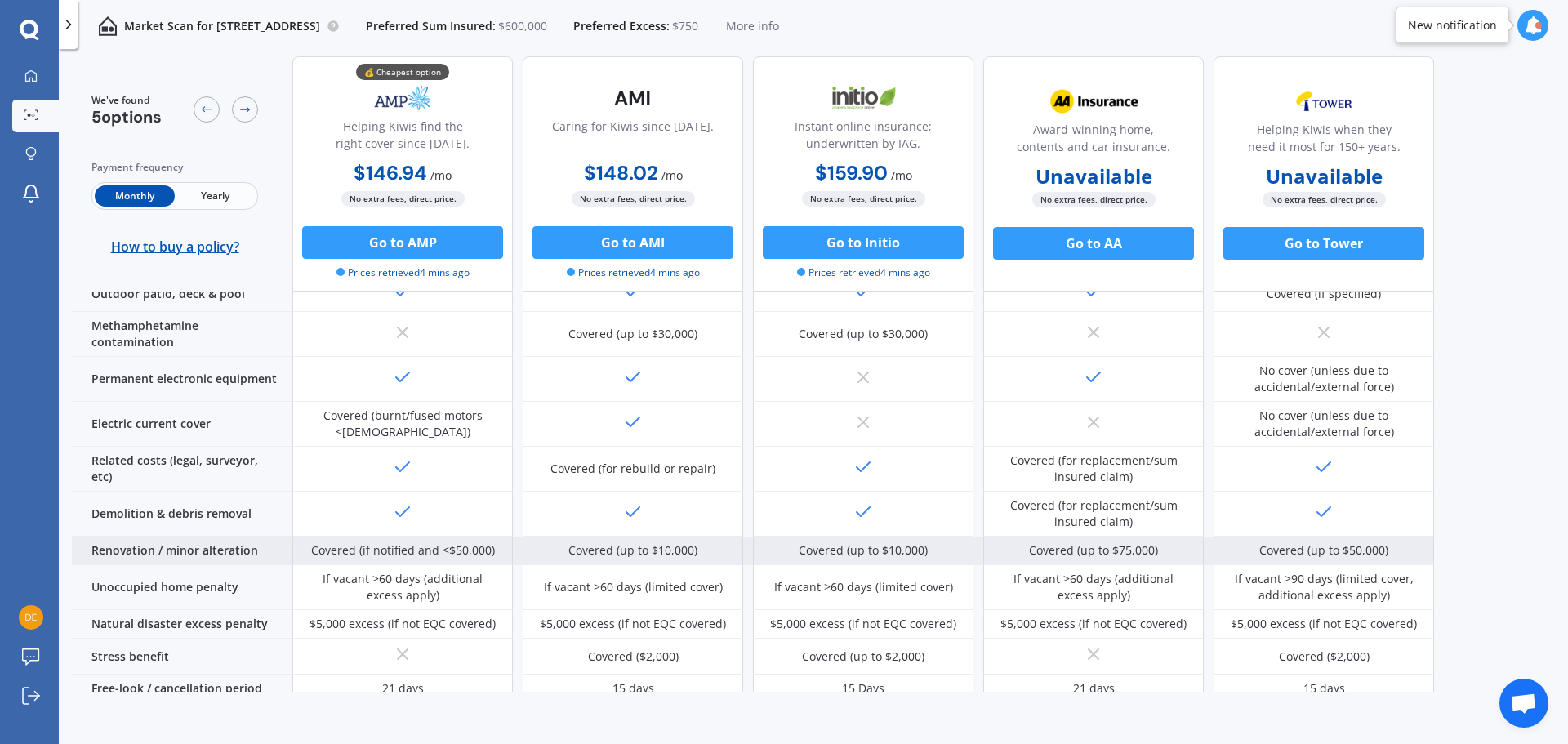
scroll to position [638, 0]
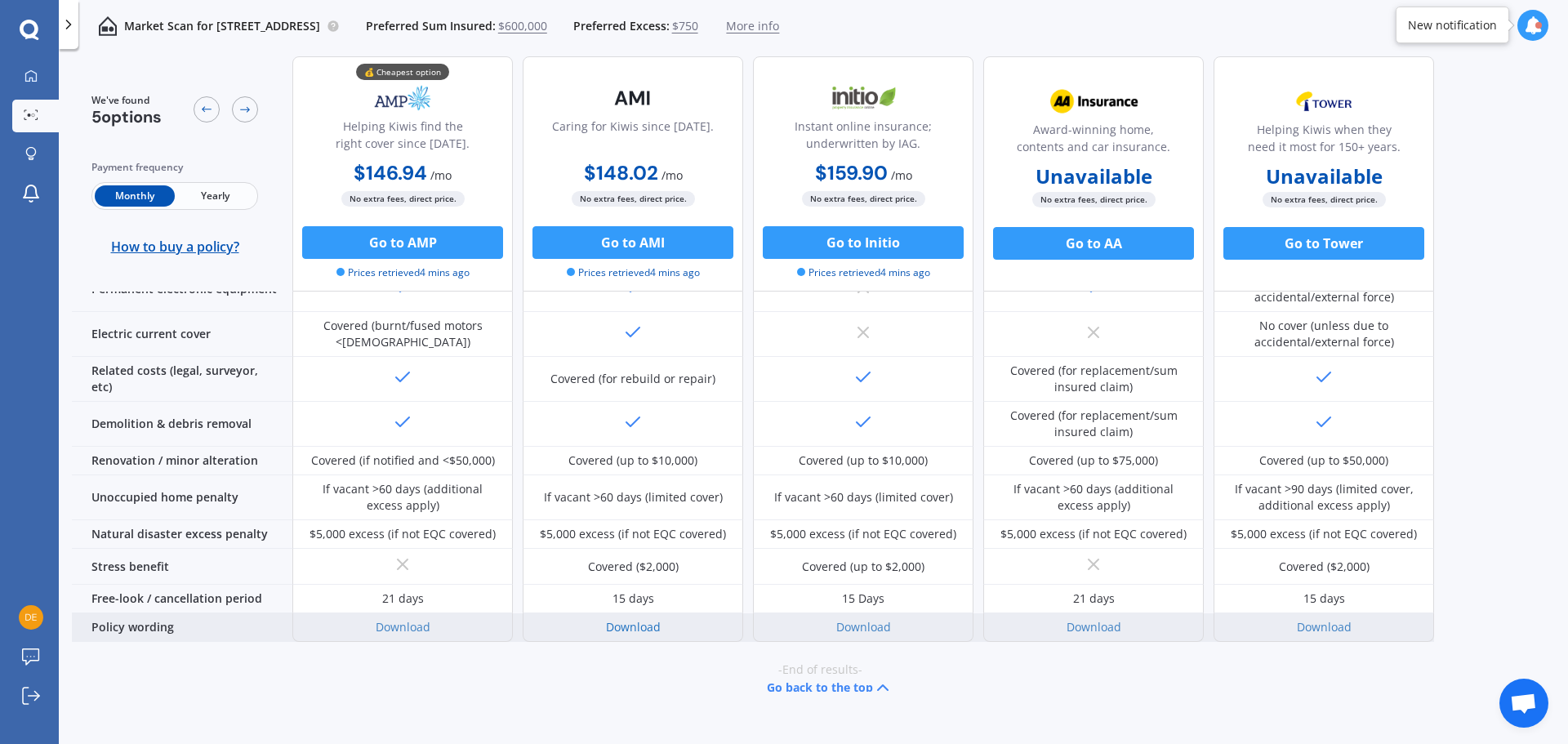
click at [629, 619] on link "Download" at bounding box center [634, 626] width 55 height 15
click at [404, 619] on link "Download" at bounding box center [403, 626] width 55 height 15
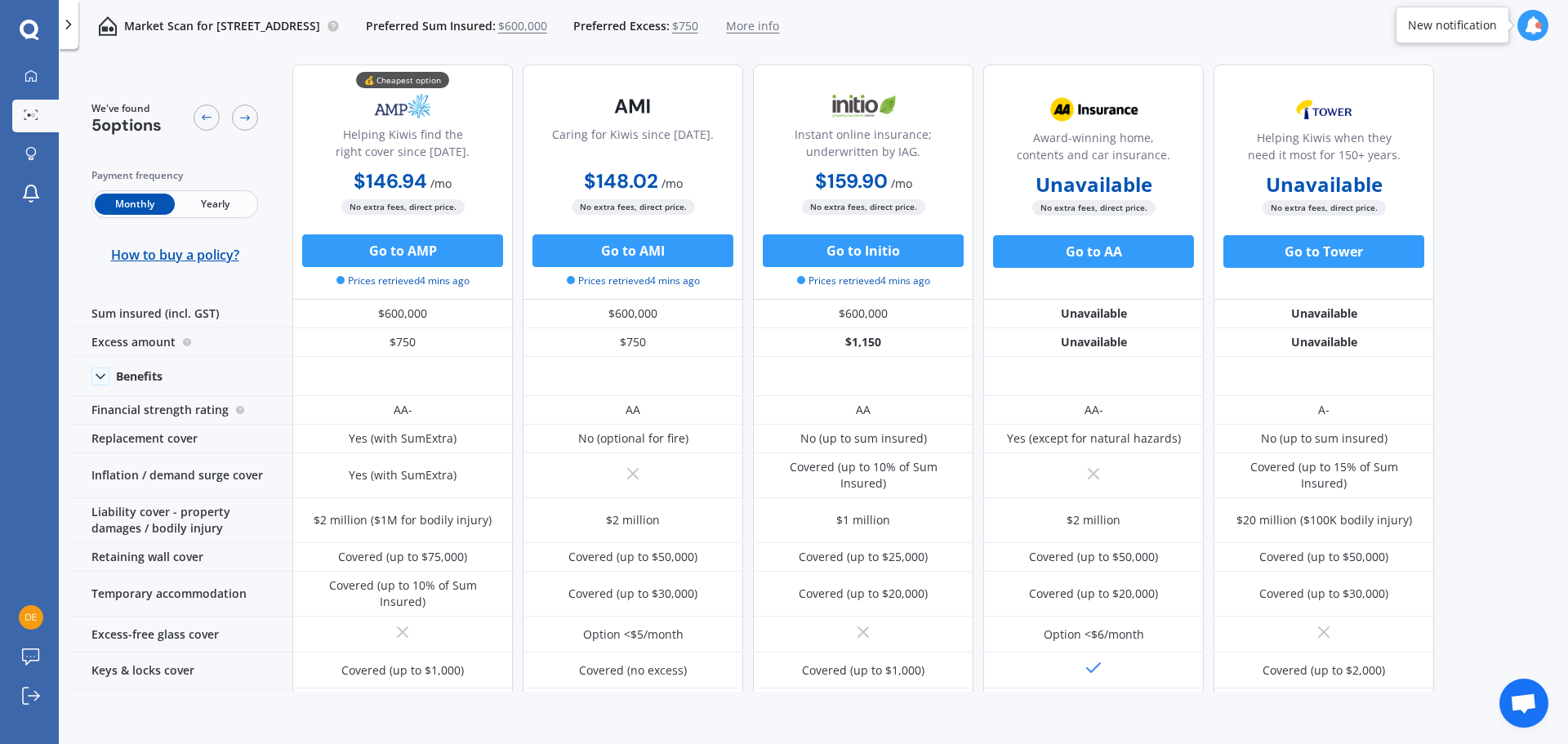
scroll to position [0, 0]
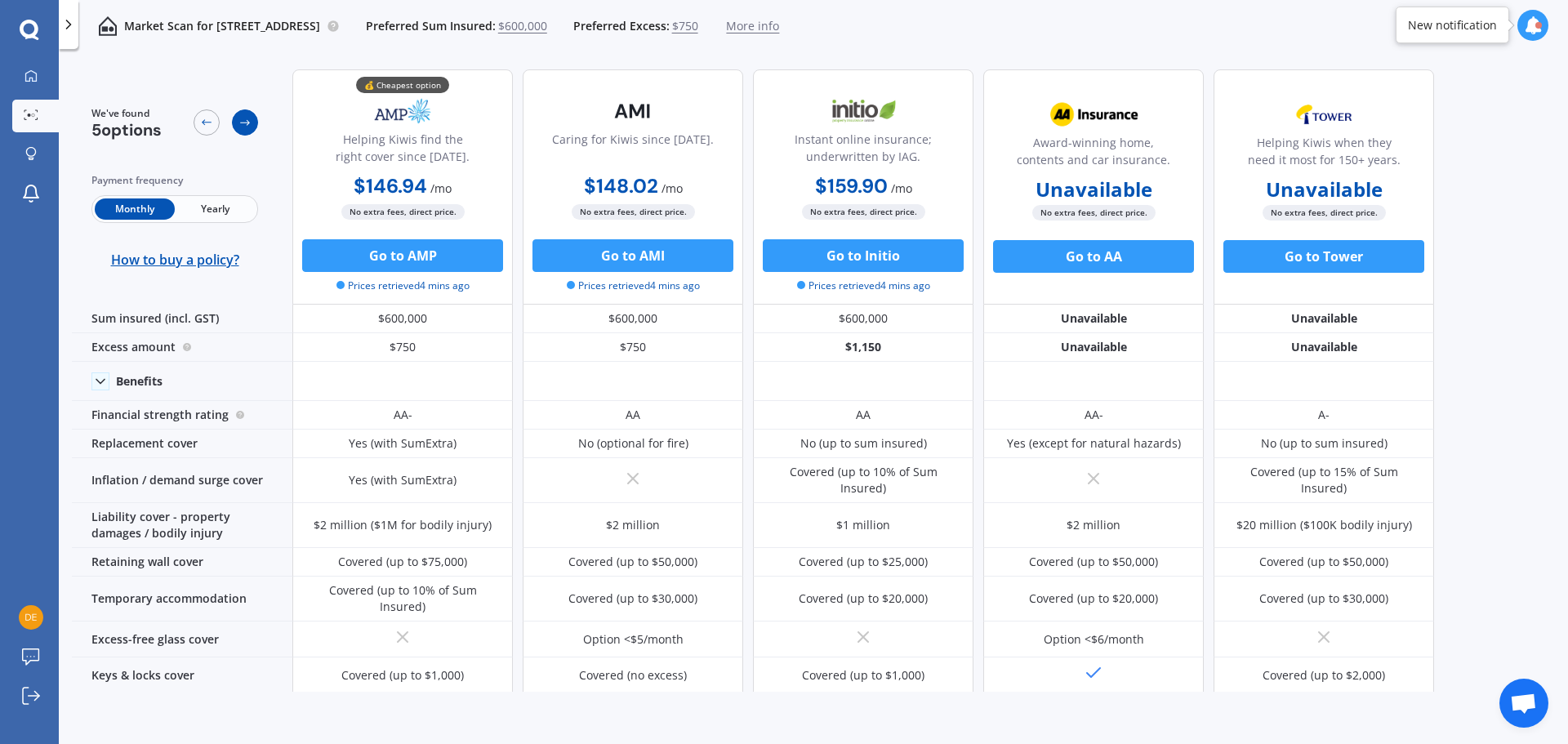
click at [246, 123] on icon at bounding box center [245, 123] width 13 height 13
click at [207, 124] on icon at bounding box center [206, 123] width 13 height 13
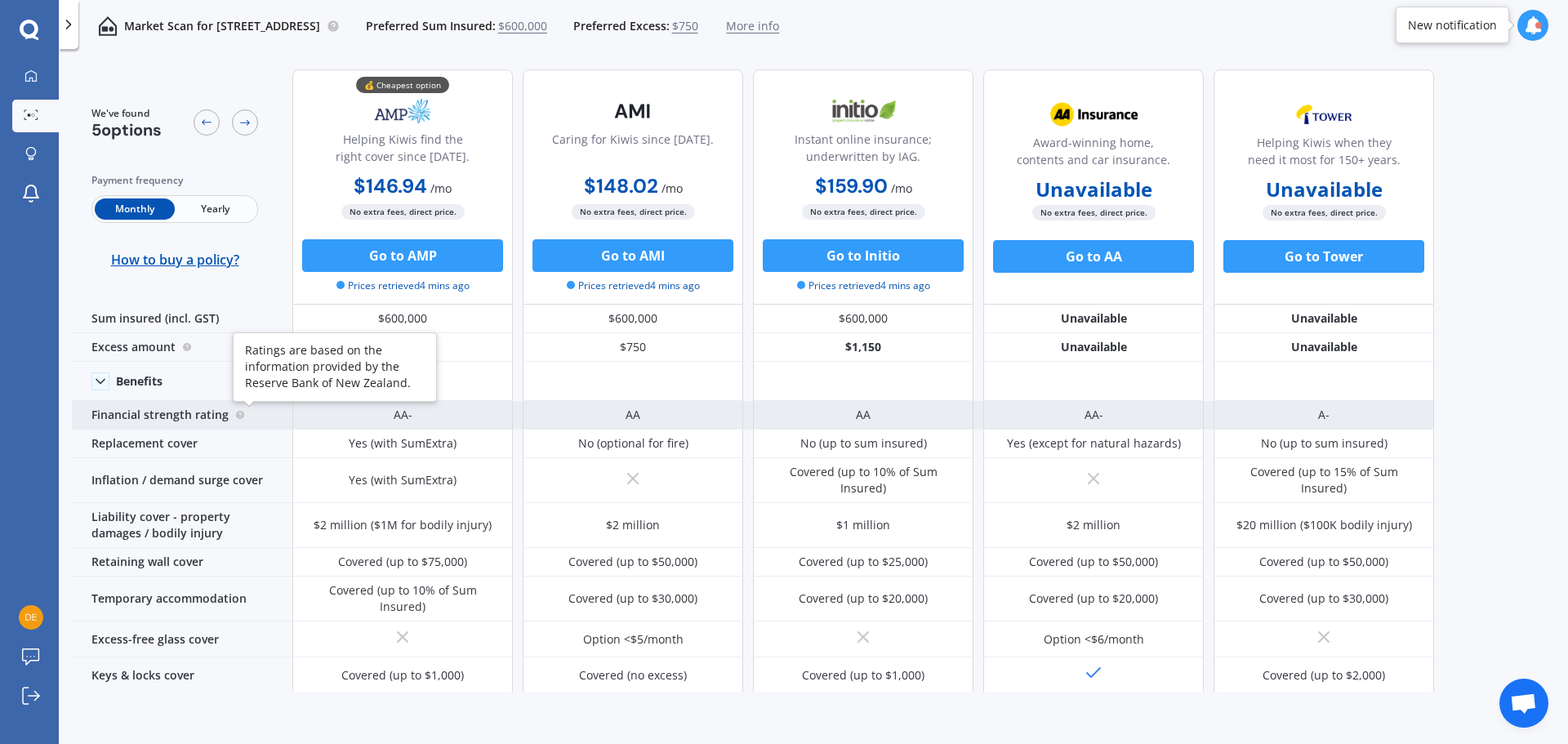
click at [236, 419] on circle at bounding box center [240, 414] width 8 height 8
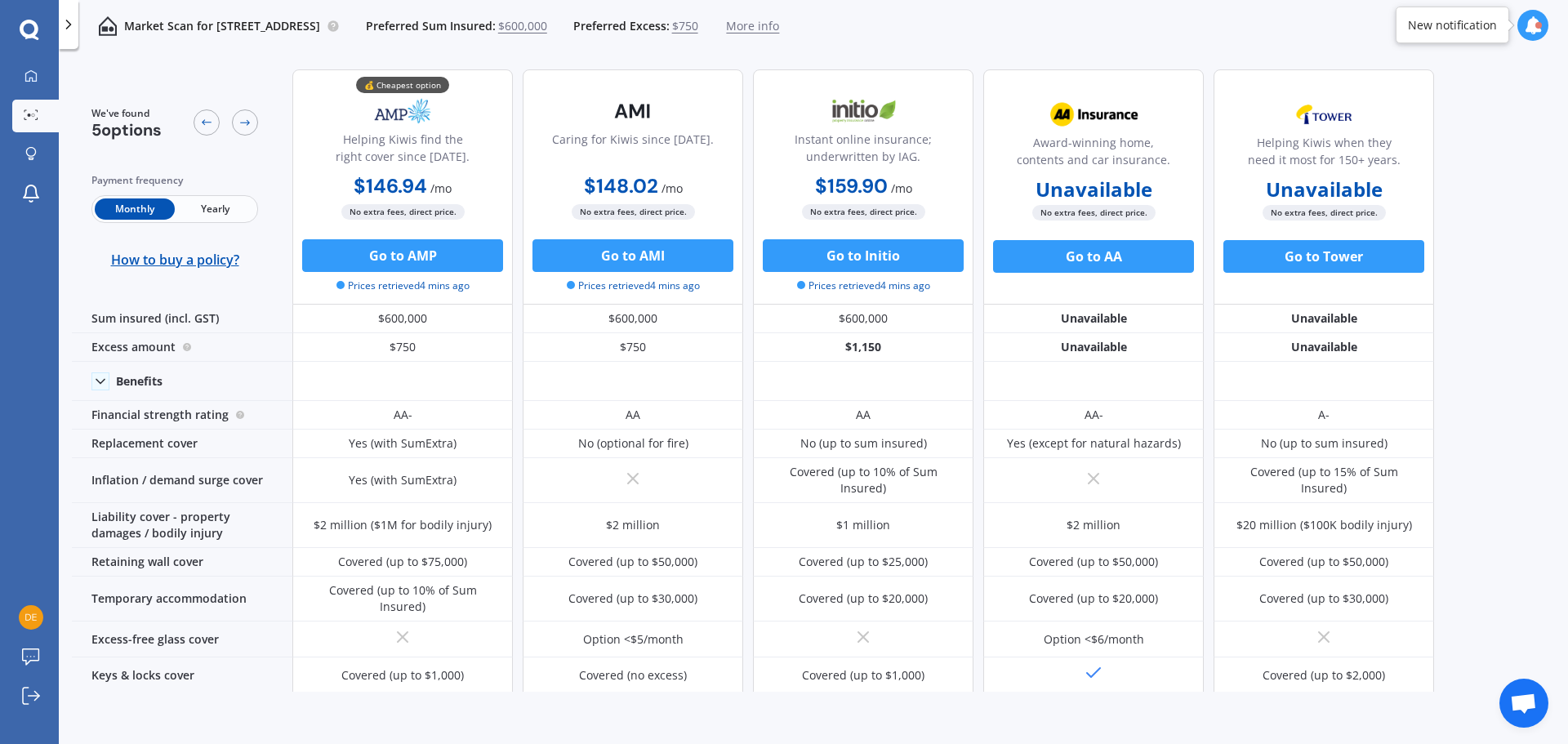
click at [1500, 342] on div "We've found 5 options Payment frequency Monthly Yearly How to buy a policy? 💰 C…" at bounding box center [820, 373] width 1496 height 635
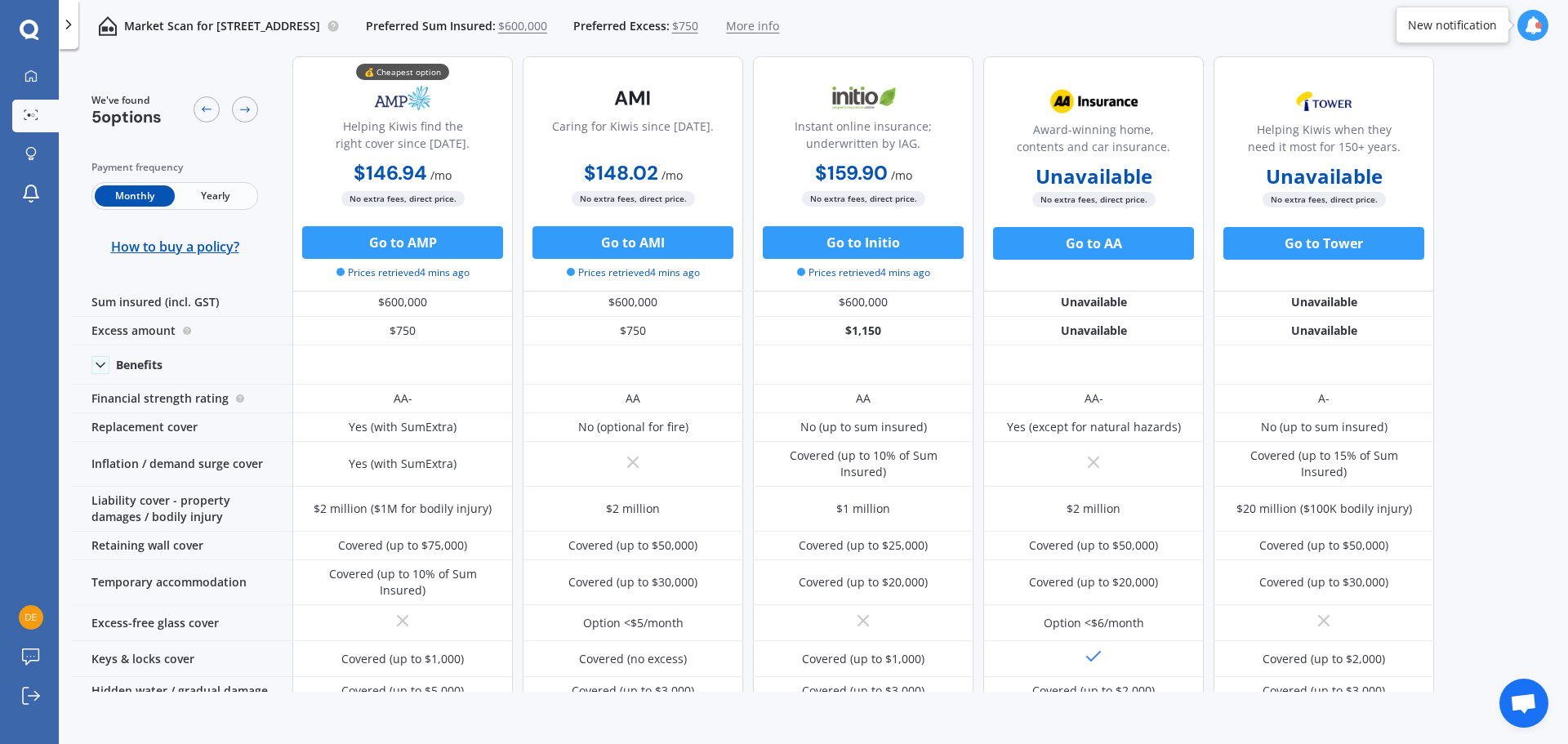
scroll to position [13, 0]
